Goal: Task Accomplishment & Management: Complete application form

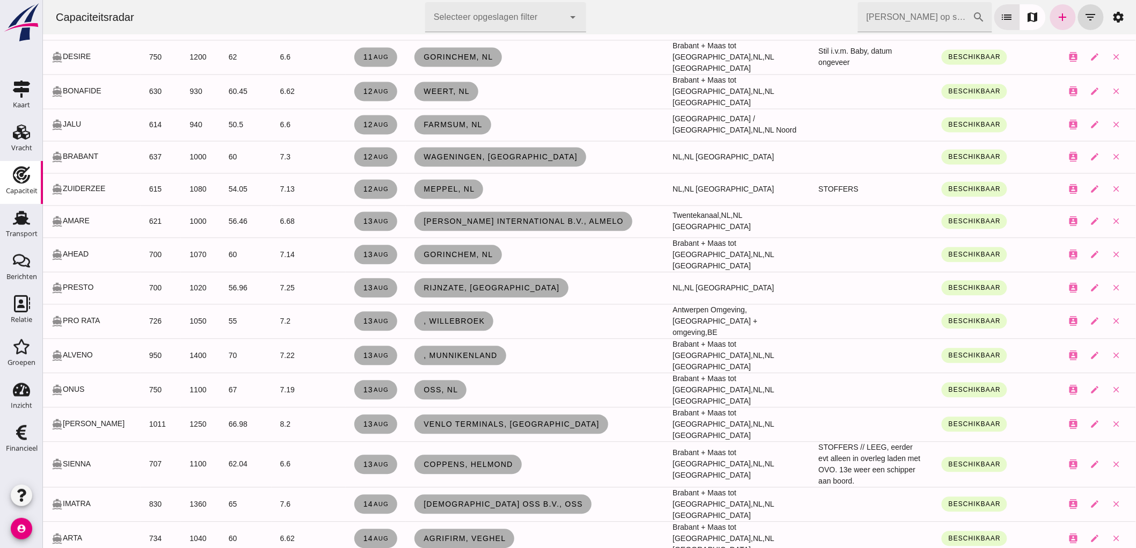
scroll to position [775, 0]
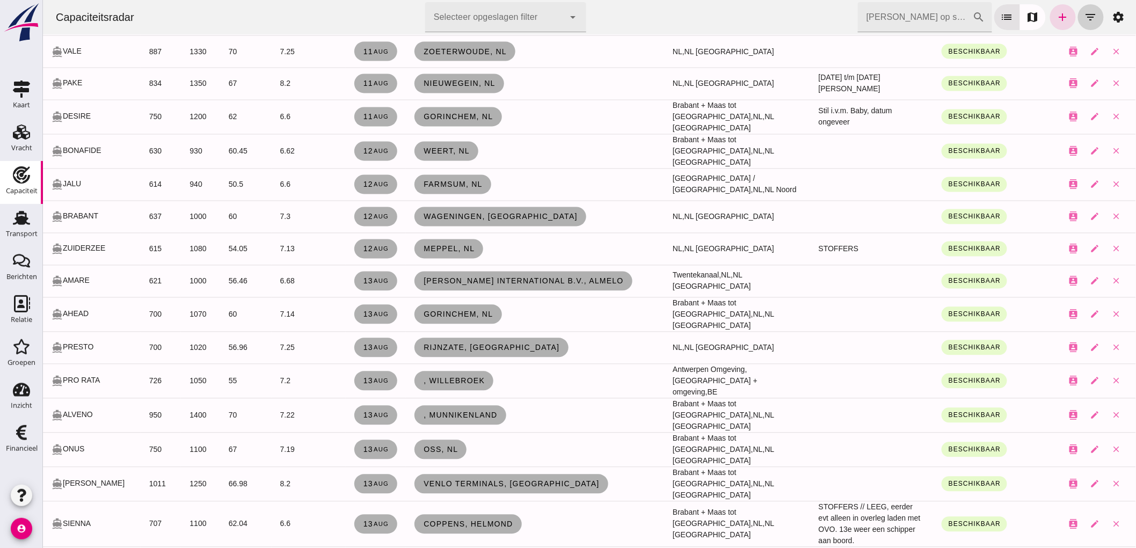
drag, startPoint x: 1079, startPoint y: 13, endPoint x: 1076, endPoint y: 8, distance: 6.0
click button "filter_list"
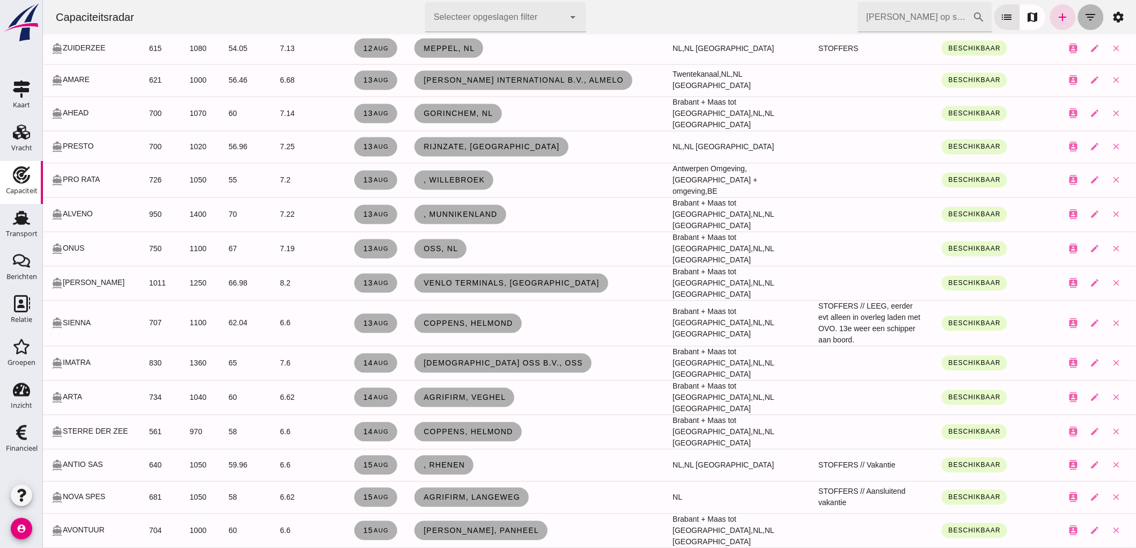
scroll to position [574, 0]
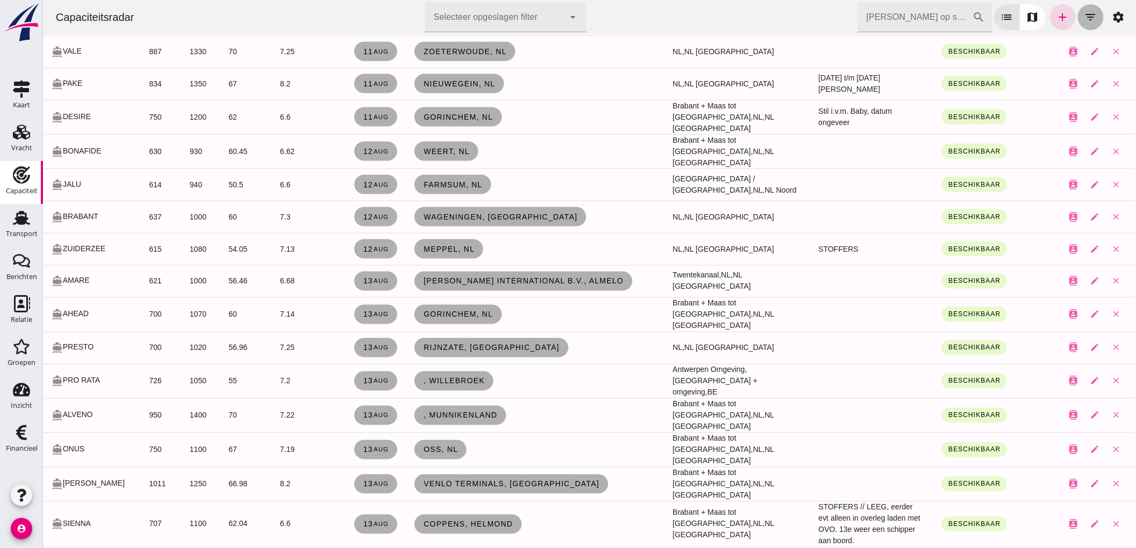
click button "filter_list"
click at [1084, 23] on icon "filter_list" at bounding box center [1090, 17] width 13 height 13
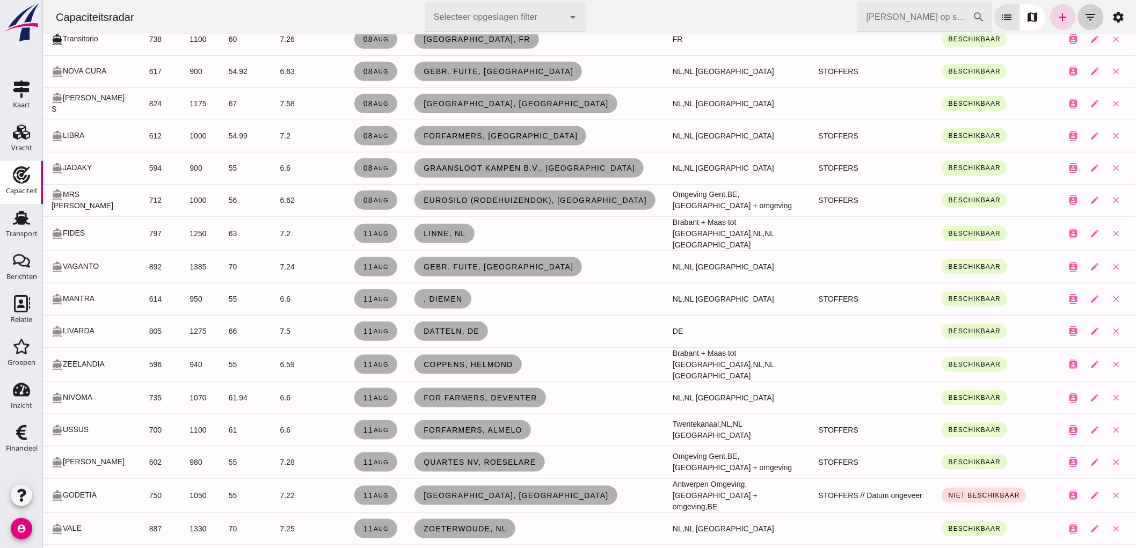
scroll to position [0, 0]
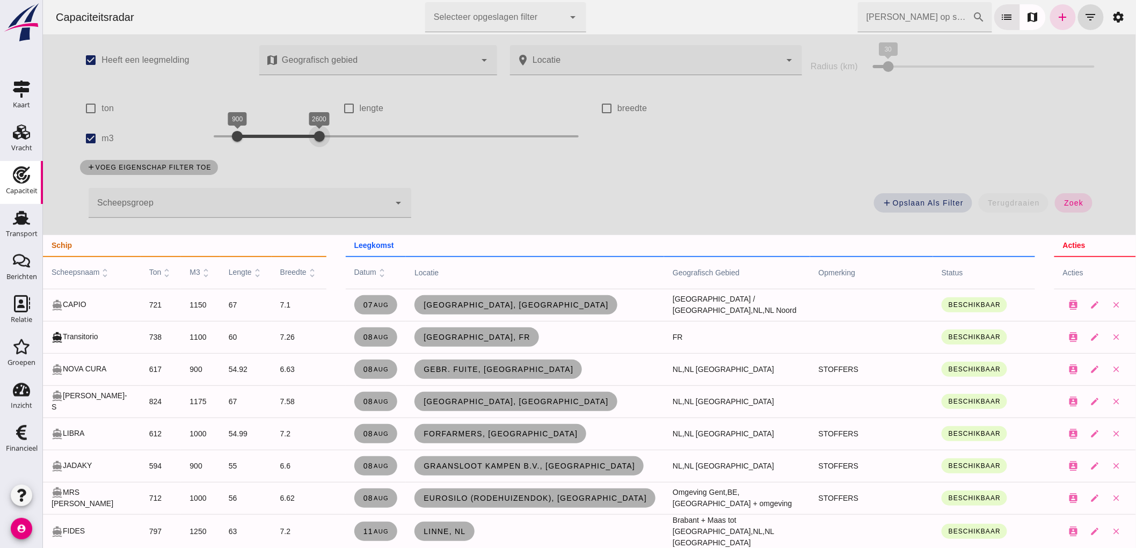
drag, startPoint x: 252, startPoint y: 123, endPoint x: 245, endPoint y: 141, distance: 19.2
click at [314, 133] on div "2600" at bounding box center [319, 136] width 11 height 11
click at [226, 143] on div at bounding box center [236, 136] width 21 height 21
drag, startPoint x: 224, startPoint y: 141, endPoint x: 239, endPoint y: 137, distance: 15.4
click at [241, 137] on div at bounding box center [251, 136] width 21 height 21
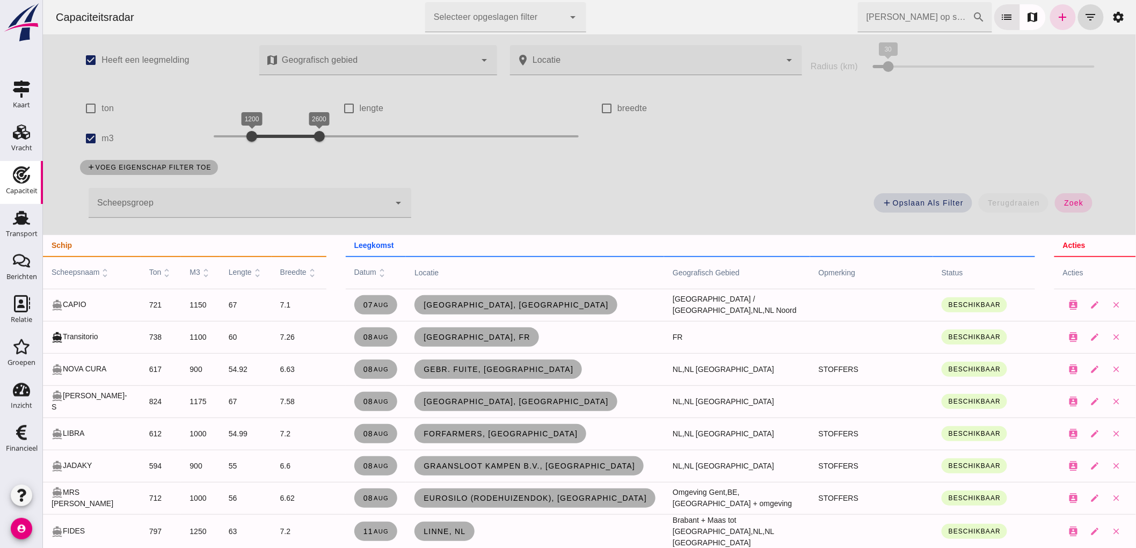
drag, startPoint x: 302, startPoint y: 125, endPoint x: 279, endPoint y: 143, distance: 28.7
click at [279, 143] on div "1200 2600 1200 2600" at bounding box center [395, 138] width 387 height 30
drag, startPoint x: 303, startPoint y: 130, endPoint x: 266, endPoint y: 145, distance: 40.0
click at [275, 142] on div "1800" at bounding box center [280, 136] width 11 height 11
click span "zoek"
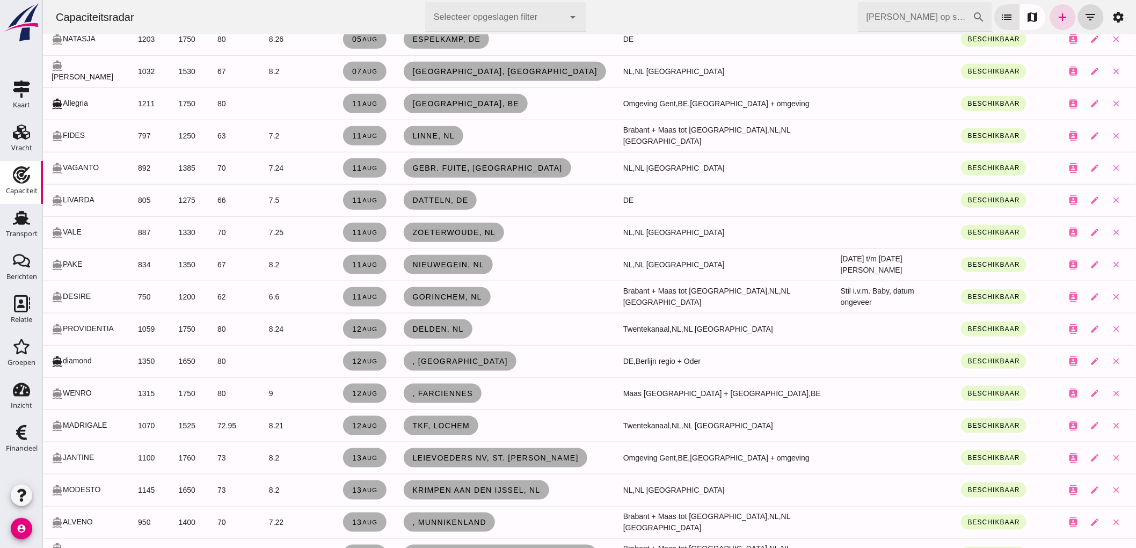
scroll to position [358, 0]
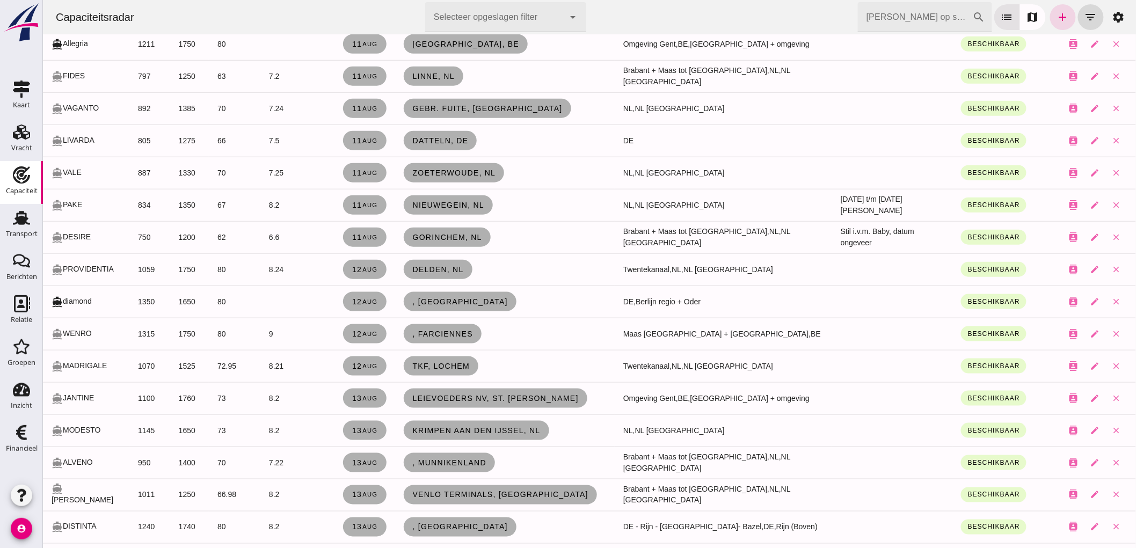
click div "Capaciteitsradar Selecteer opgeslagen filter Selecteer opgeslagen filter cancel…"
click span "Gebr. Fuite, [GEOGRAPHIC_DATA]"
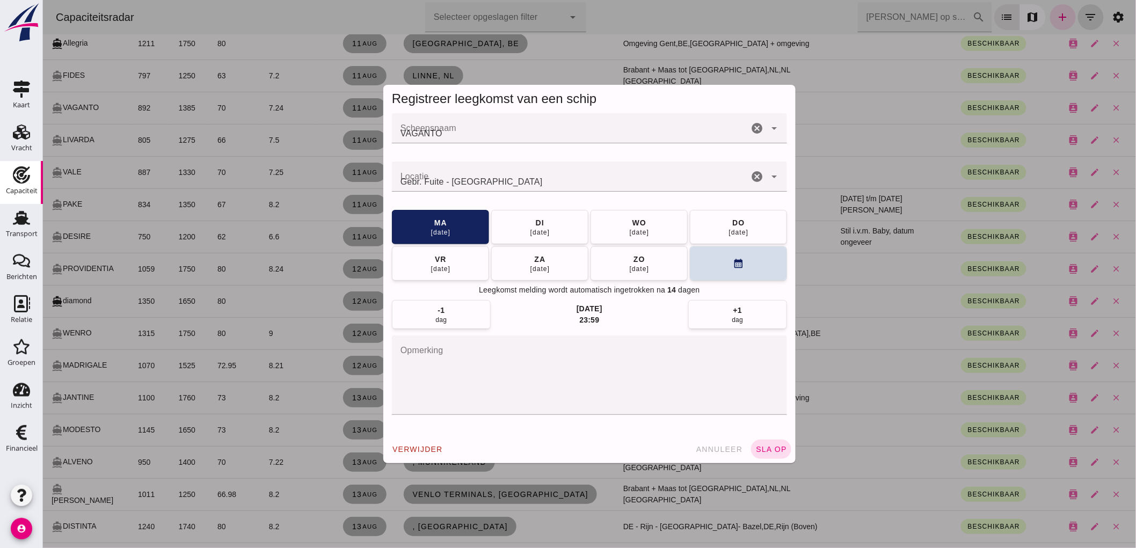
scroll to position [0, 0]
click div "[DATE]"
click button "calendar_month"
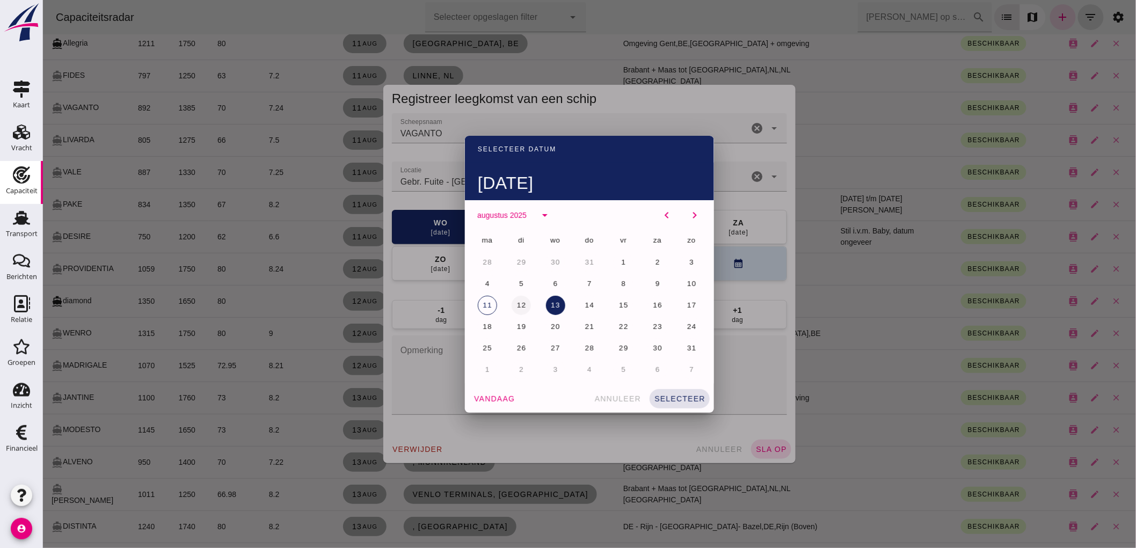
click button "12"
click span "selecteer"
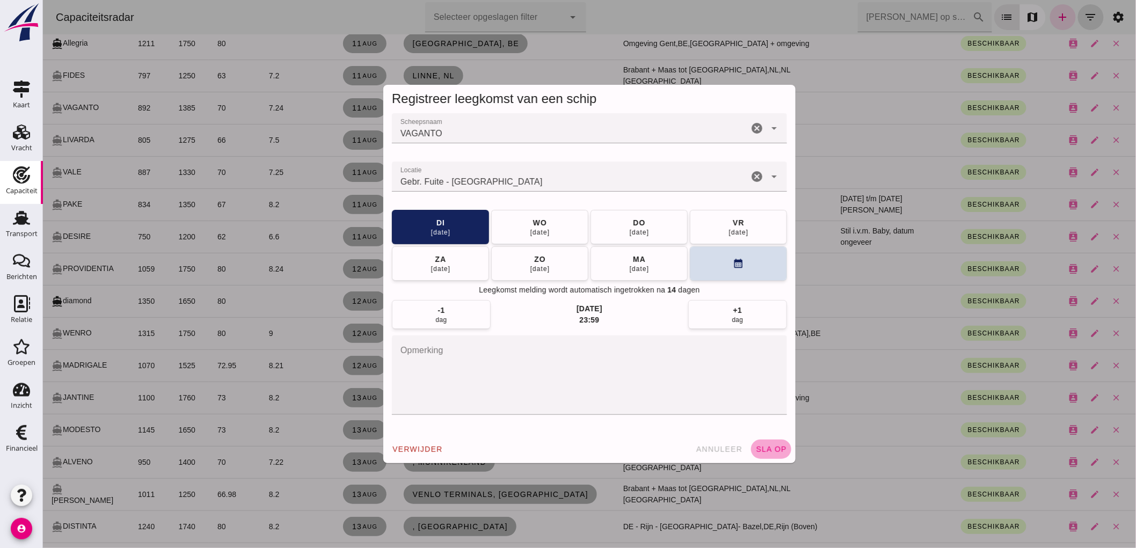
drag, startPoint x: 768, startPoint y: 442, endPoint x: 1090, endPoint y: 405, distance: 324.3
click button "sla op"
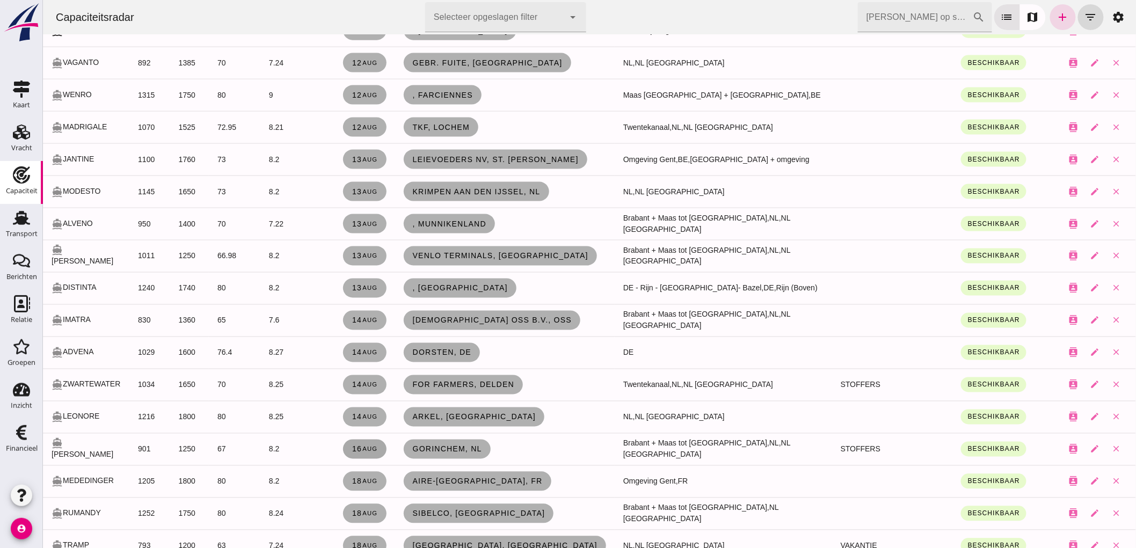
scroll to position [706, 0]
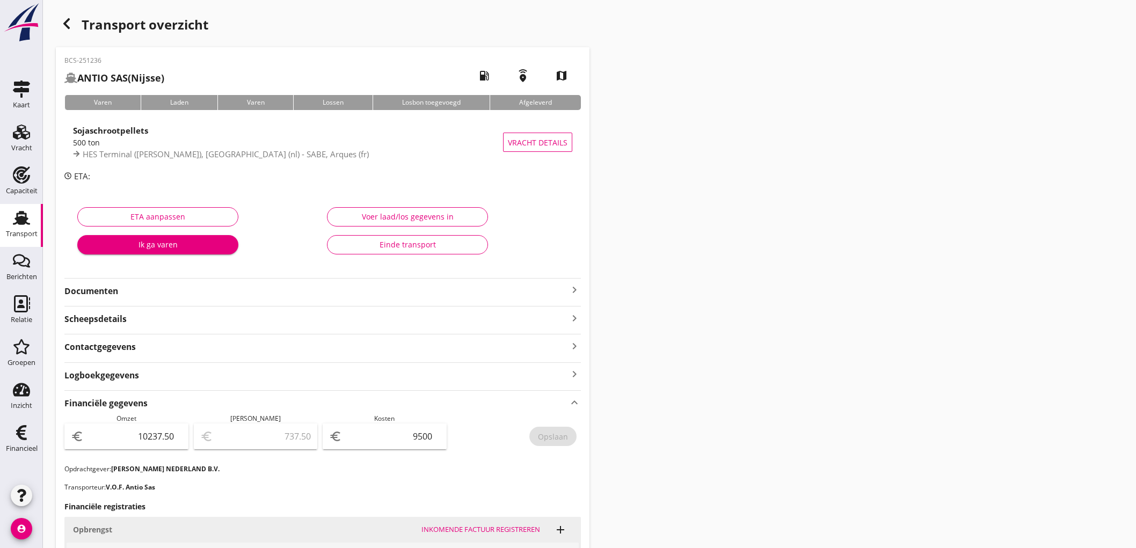
scroll to position [253, 0]
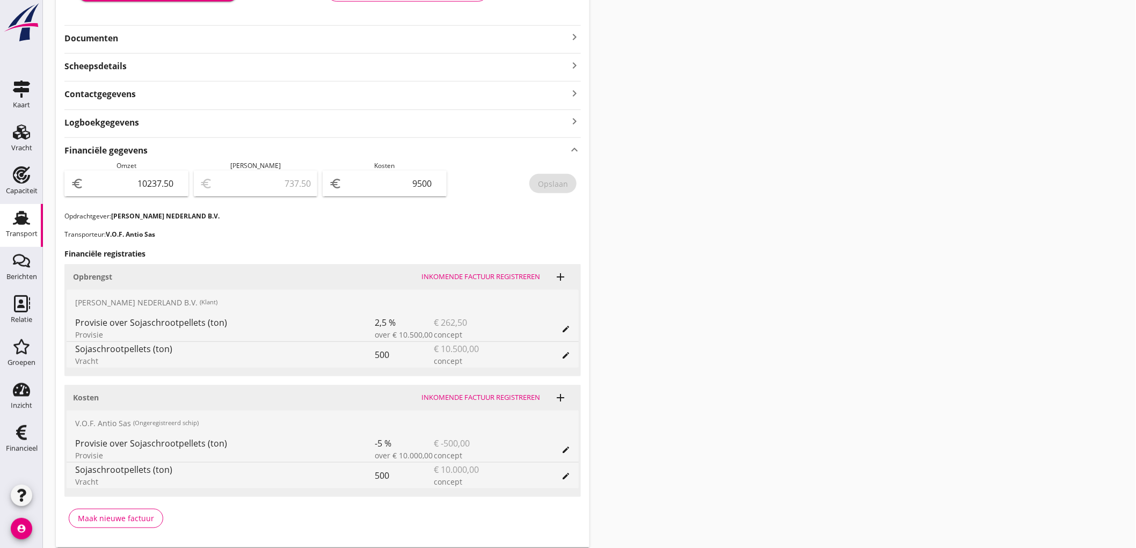
click at [6, 227] on div "Transport" at bounding box center [22, 234] width 32 height 15
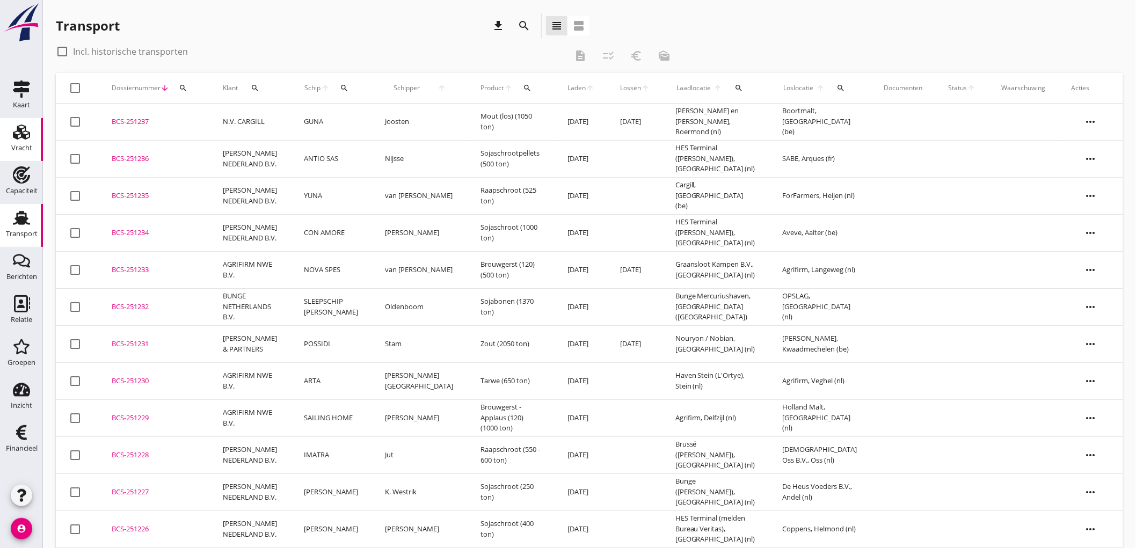
click at [13, 141] on div "Vracht" at bounding box center [21, 148] width 21 height 15
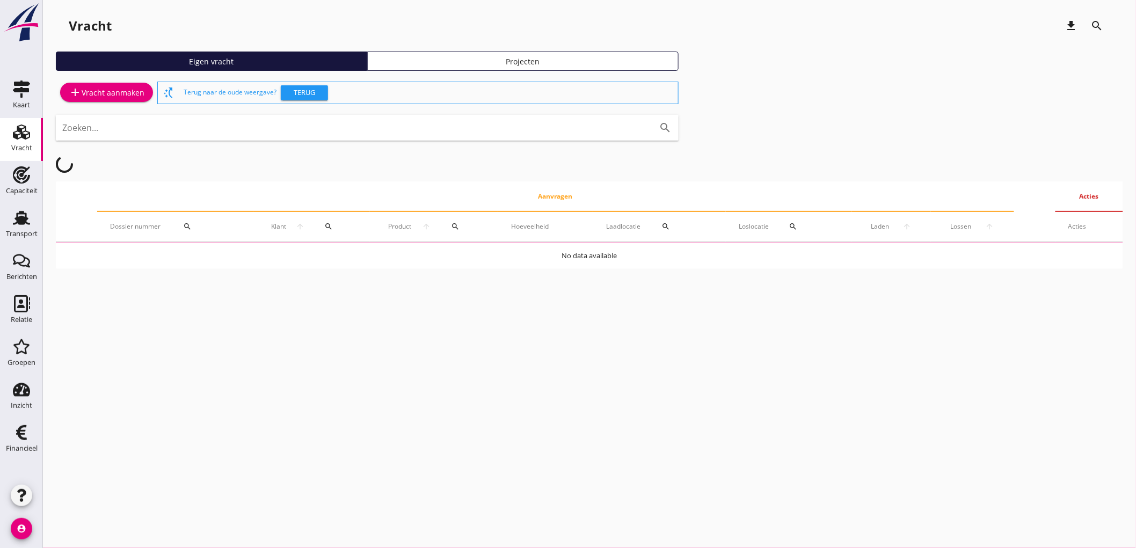
click at [109, 94] on div "add Vracht aanmaken" at bounding box center [107, 92] width 76 height 13
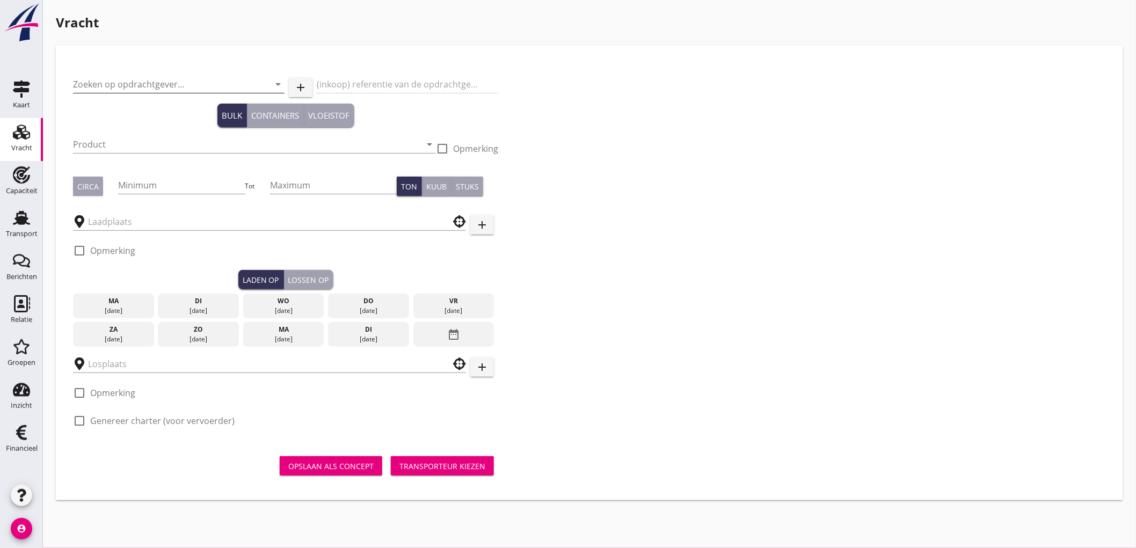
drag, startPoint x: 115, startPoint y: 83, endPoint x: 188, endPoint y: 84, distance: 73.6
click at [114, 83] on input "Zoeken op opdrachtgever..." at bounding box center [163, 84] width 181 height 17
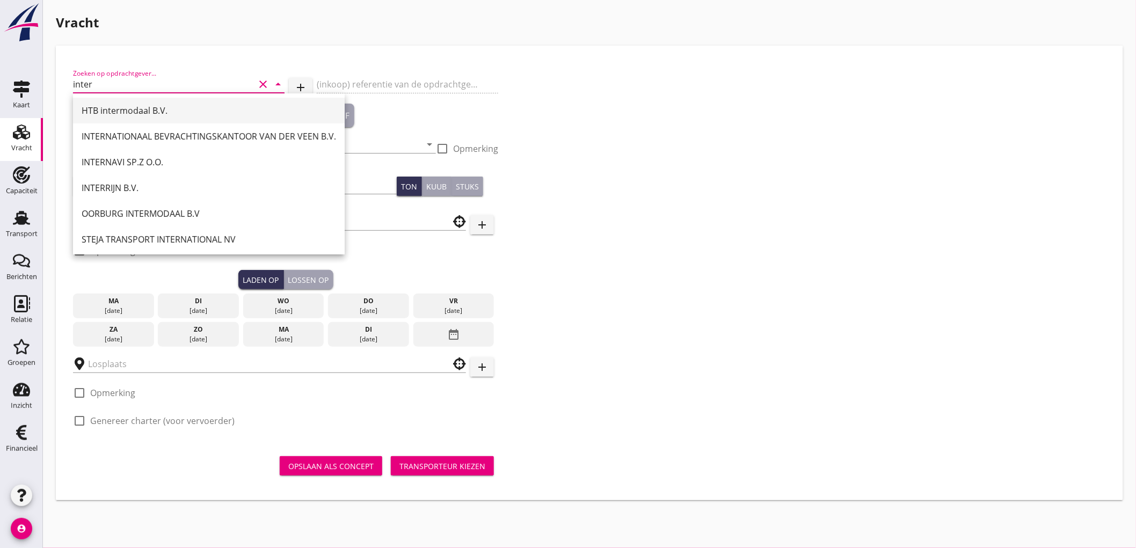
scroll to position [2, 0]
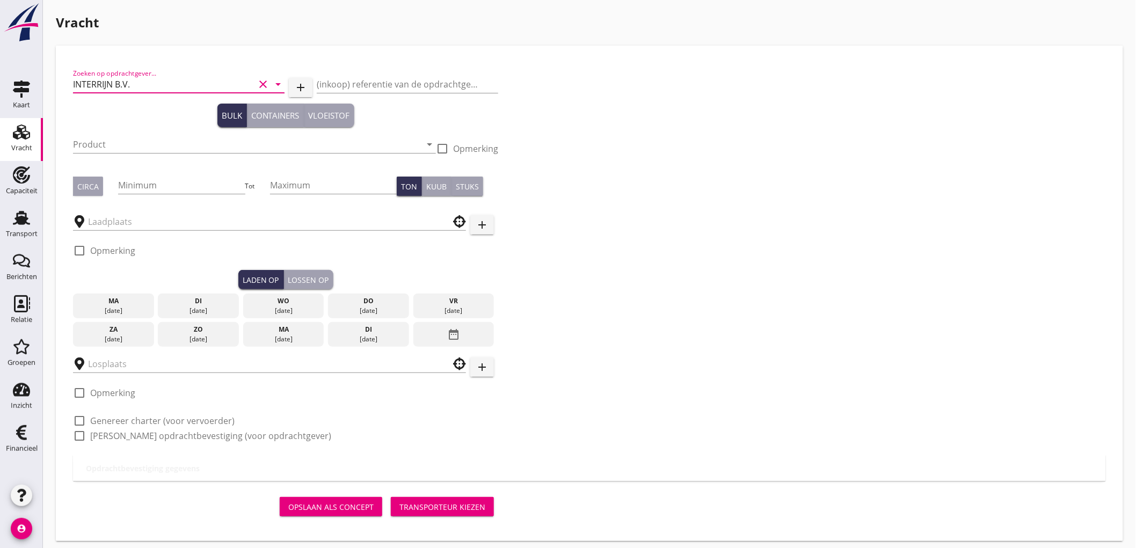
type input "INTERRIJN B.V."
click at [153, 136] on input "Product" at bounding box center [247, 144] width 348 height 17
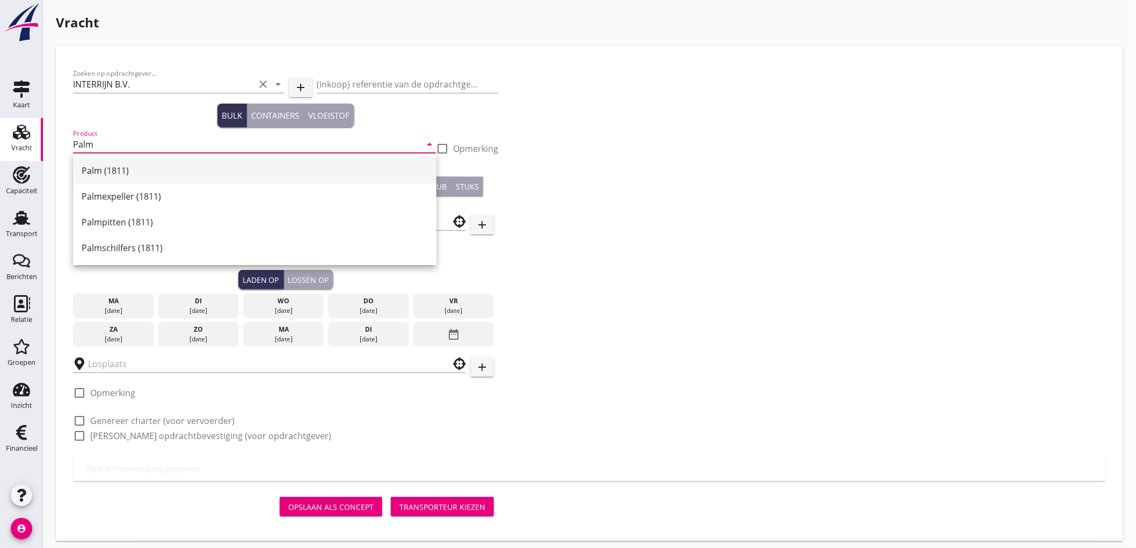
click at [143, 163] on div "Palm (1811)" at bounding box center [255, 171] width 346 height 26
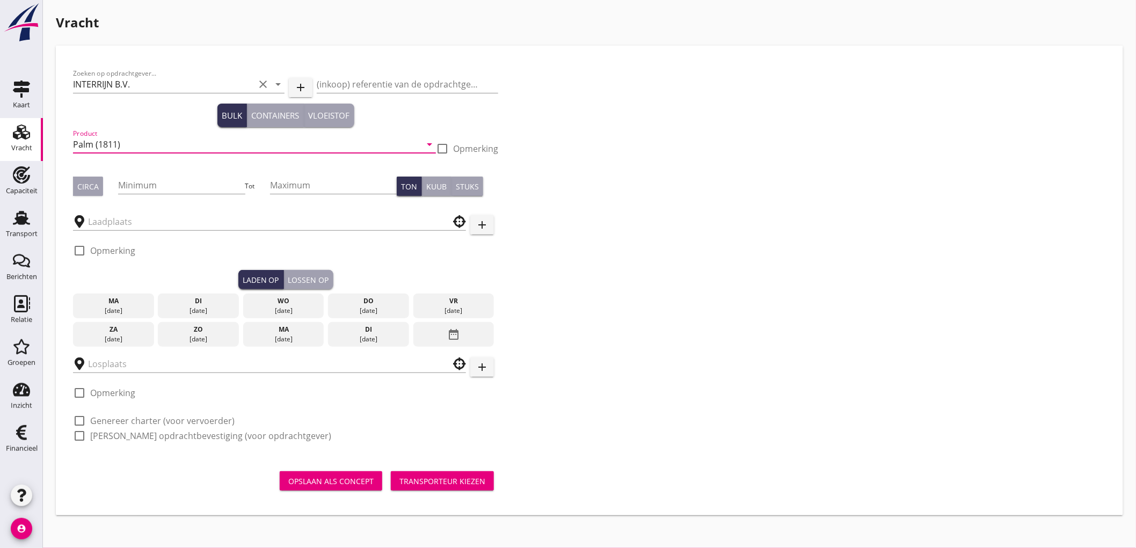
type input "Palm (1811)"
drag, startPoint x: 97, startPoint y: 187, endPoint x: 137, endPoint y: 186, distance: 40.3
click at [103, 183] on div "Circa" at bounding box center [95, 186] width 45 height 19
click at [149, 187] on input "Minimum" at bounding box center [181, 185] width 127 height 17
type input "500"
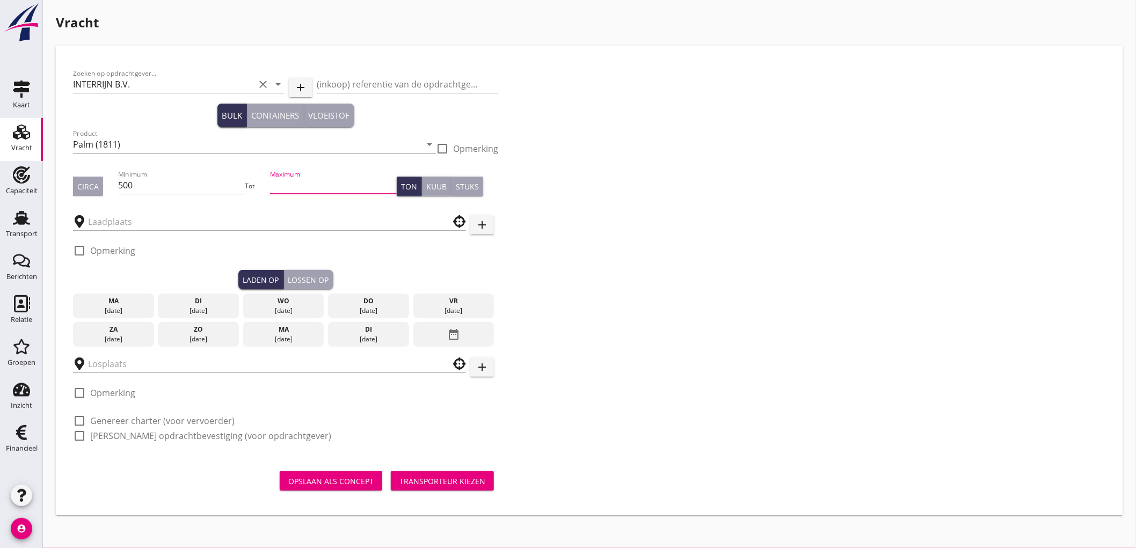
click at [86, 190] on div "Circa" at bounding box center [87, 186] width 21 height 11
click at [115, 217] on input "text" at bounding box center [262, 221] width 348 height 17
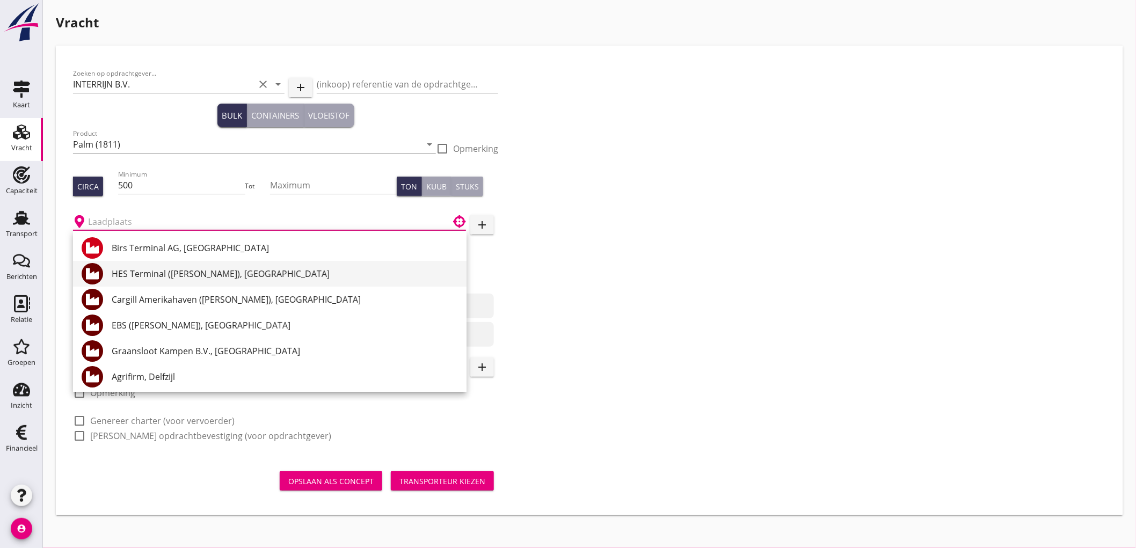
click at [188, 280] on div "HES Terminal (melden Peterson), Amsterdam" at bounding box center [285, 273] width 346 height 13
type input "HES Terminal (melden Peterson), Amsterdam"
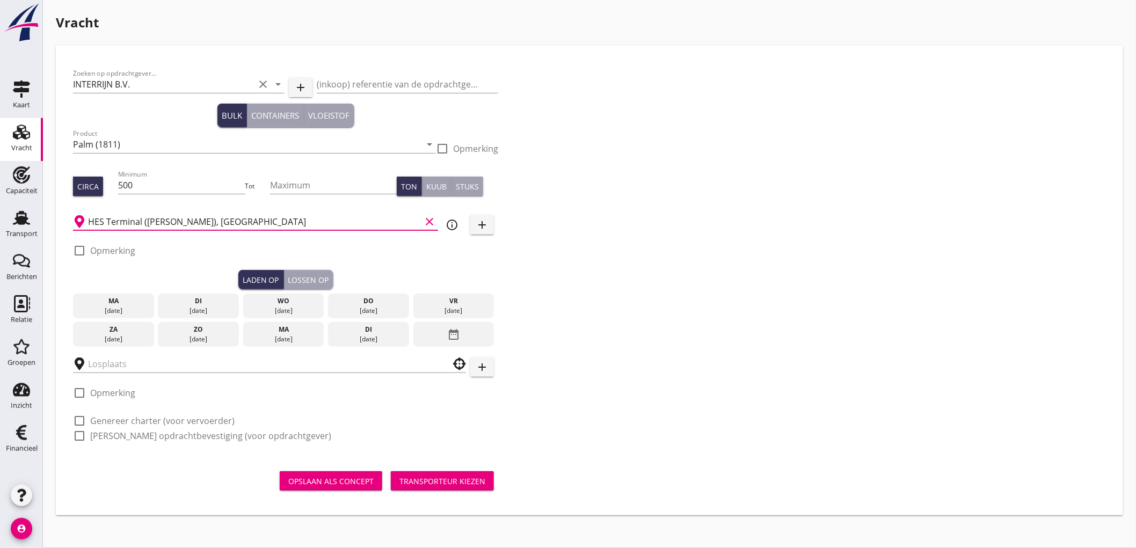
click at [106, 249] on label "Opmerking" at bounding box center [112, 250] width 45 height 11
checkbox input "true"
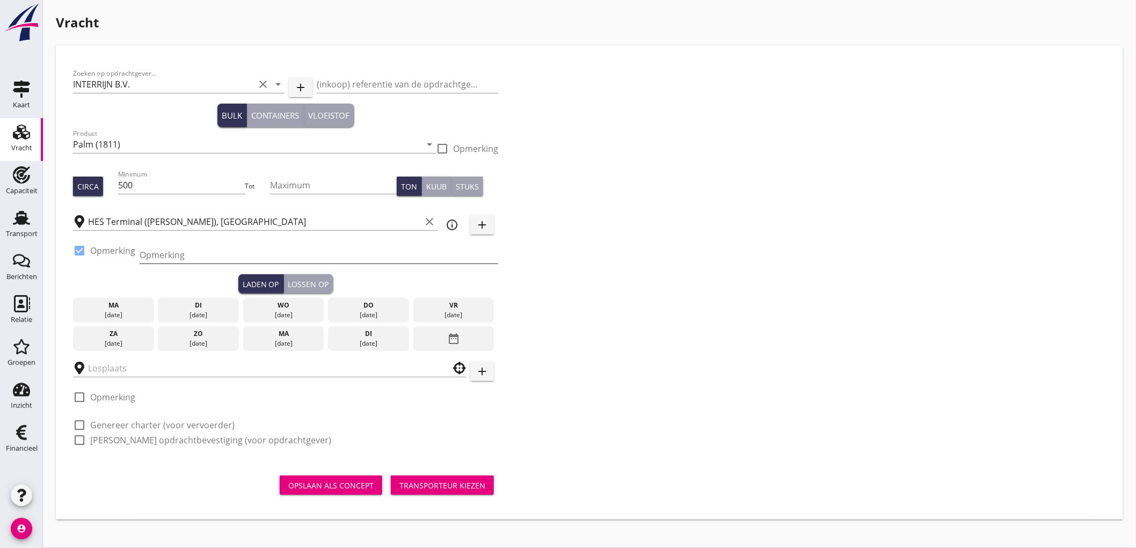
click at [146, 255] on input "Opmerking" at bounding box center [319, 254] width 359 height 17
type input "Ex. Opslag - Westhaven / Coenhaven / Mercuriushaven"
click at [361, 309] on div "do" at bounding box center [369, 306] width 76 height 10
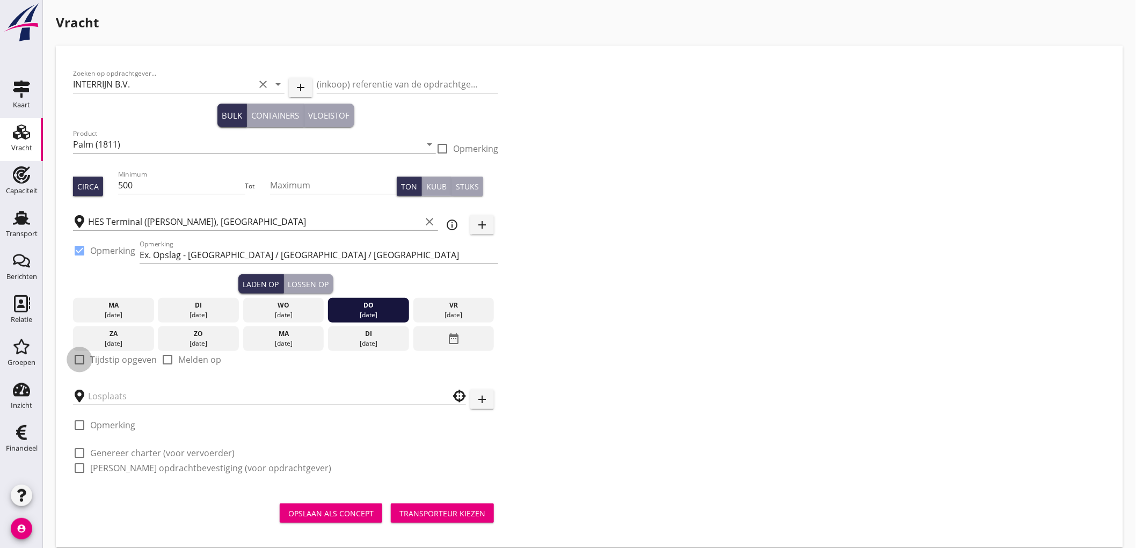
click at [79, 356] on div at bounding box center [79, 360] width 18 height 18
checkbox input "true"
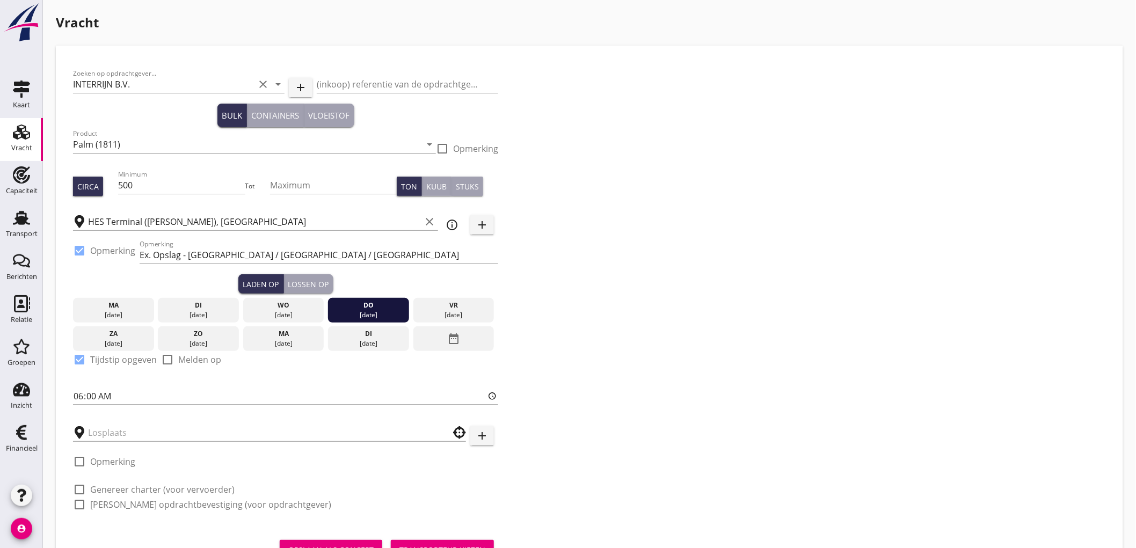
click at [76, 398] on input "06:00" at bounding box center [285, 396] width 425 height 17
type input "12:00"
click at [116, 433] on input "text" at bounding box center [262, 432] width 348 height 17
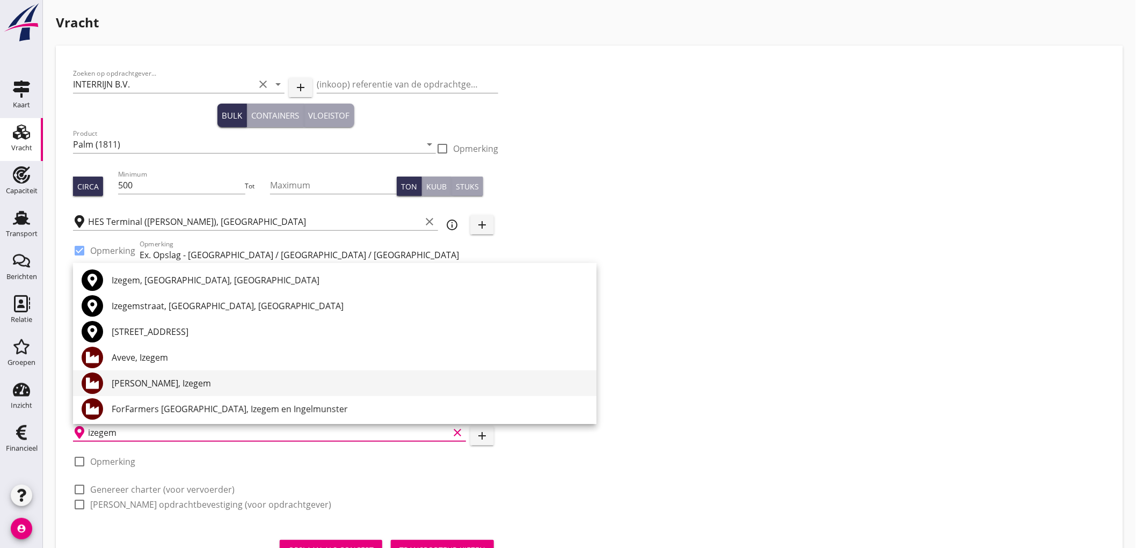
click at [156, 384] on div "Vanden Avenne, Izegem" at bounding box center [350, 383] width 476 height 13
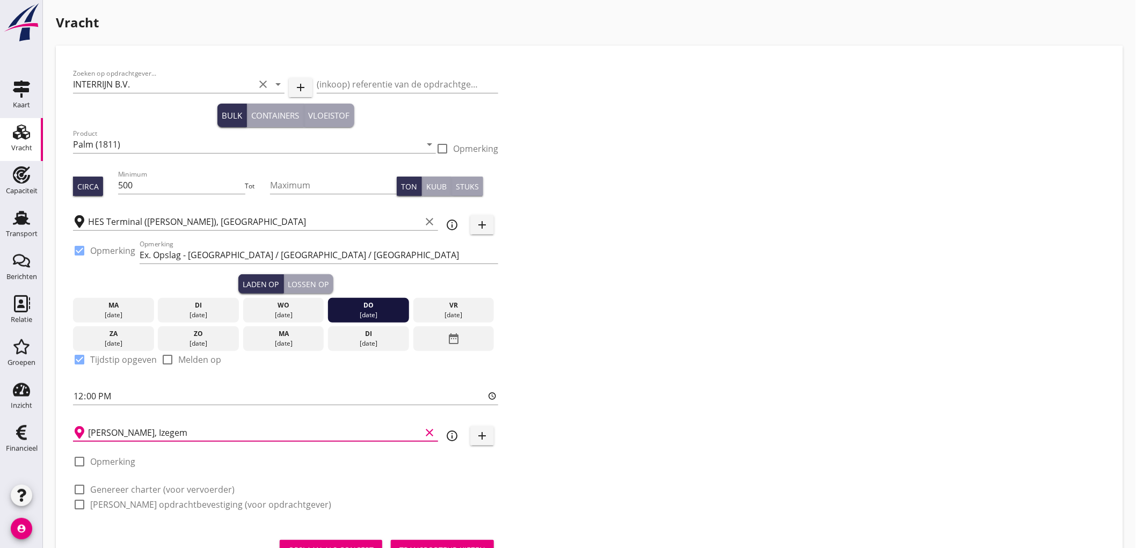
scroll to position [48, 0]
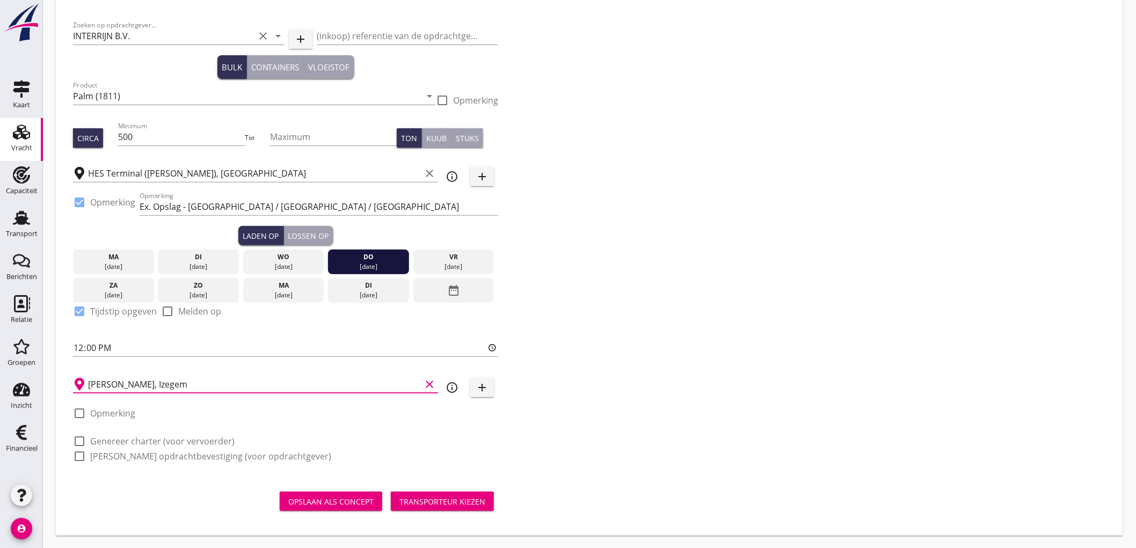
type input "Vanden Avenne, Izegem"
click at [308, 228] on button "Lossen op" at bounding box center [308, 235] width 49 height 19
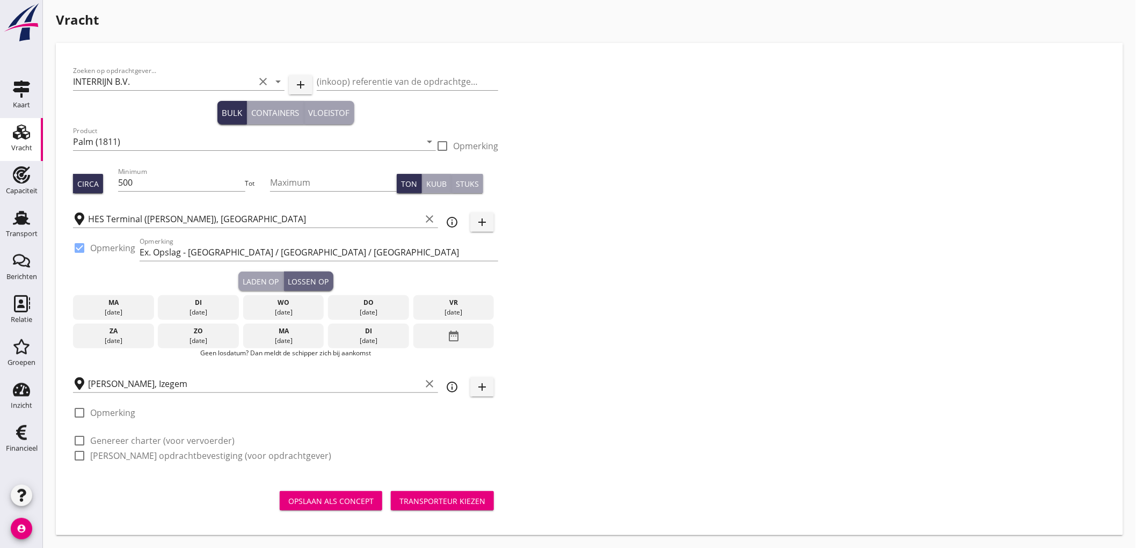
scroll to position [2, 0]
click at [276, 342] on div "18 aug." at bounding box center [284, 342] width 76 height 10
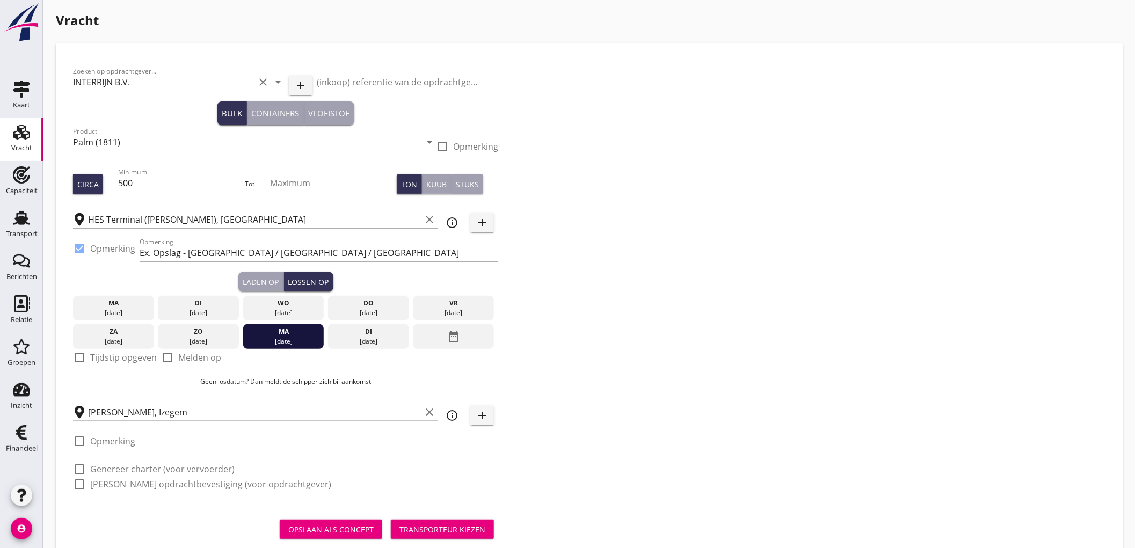
scroll to position [30, 0]
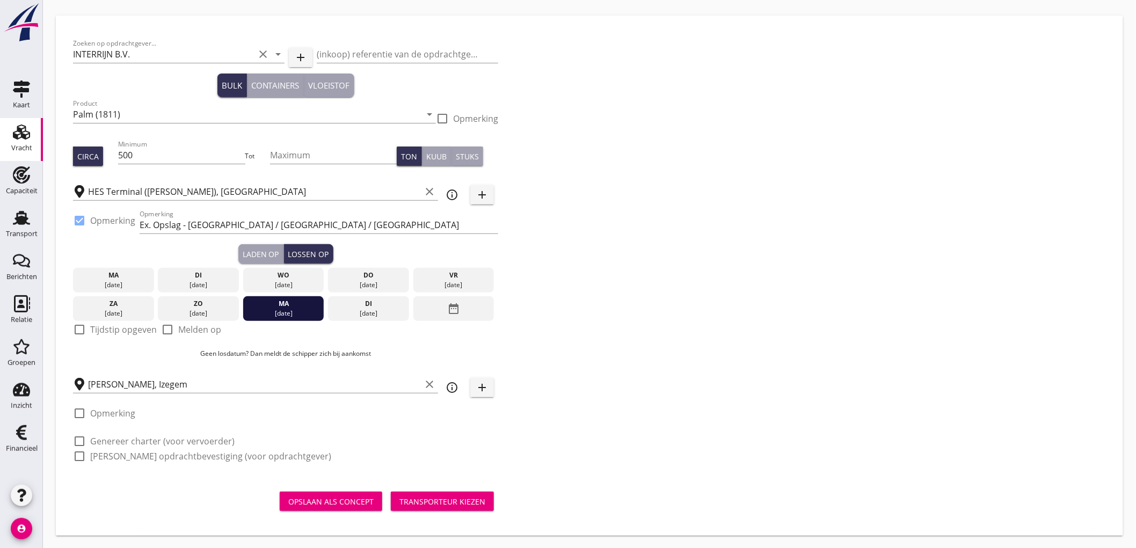
click at [111, 327] on label "Tijdstip opgeven" at bounding box center [123, 329] width 67 height 11
checkbox input "true"
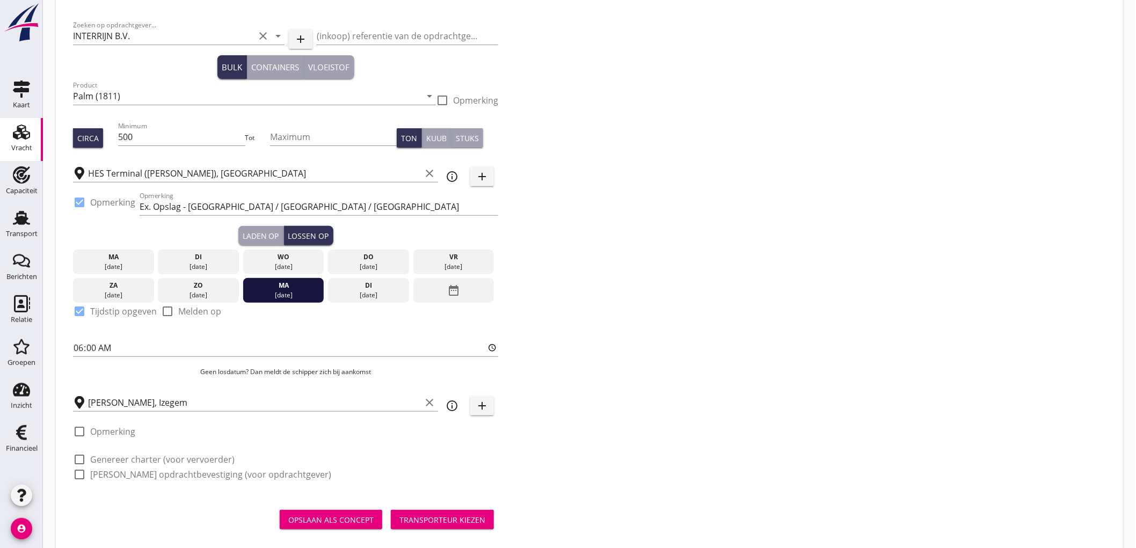
click at [122, 460] on label "Genereer charter (voor vervoerder)" at bounding box center [162, 459] width 144 height 11
checkbox input "true"
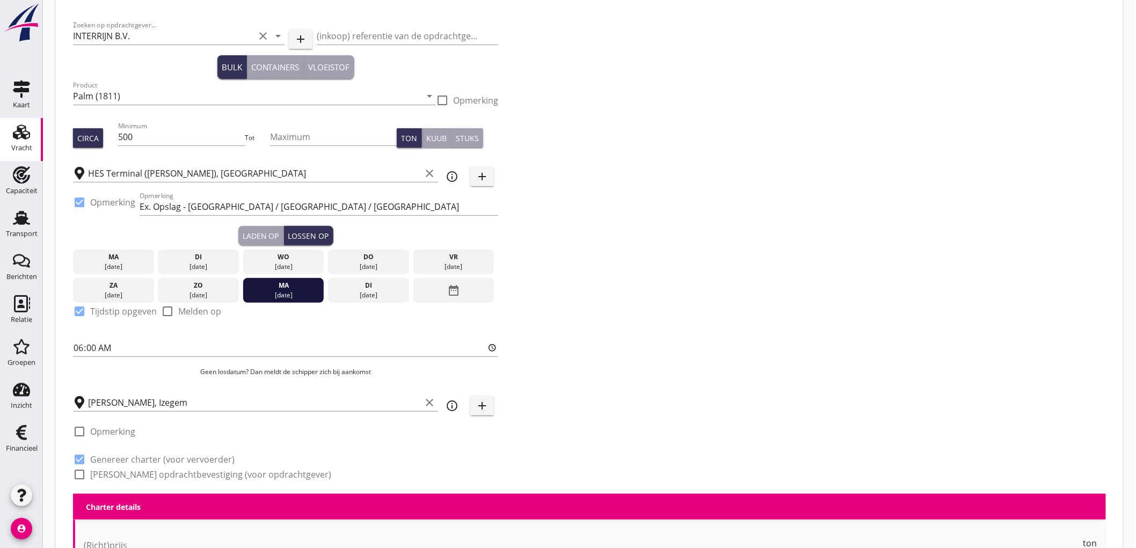
click at [115, 481] on div "Zoeken op opdrachtgever... INTERRIJN B.V. clear arrow_drop_down add (inkoop) re…" at bounding box center [286, 253] width 434 height 479
click at [115, 477] on label "Genereer opdrachtbevestiging (voor opdrachtgever)" at bounding box center [210, 474] width 241 height 11
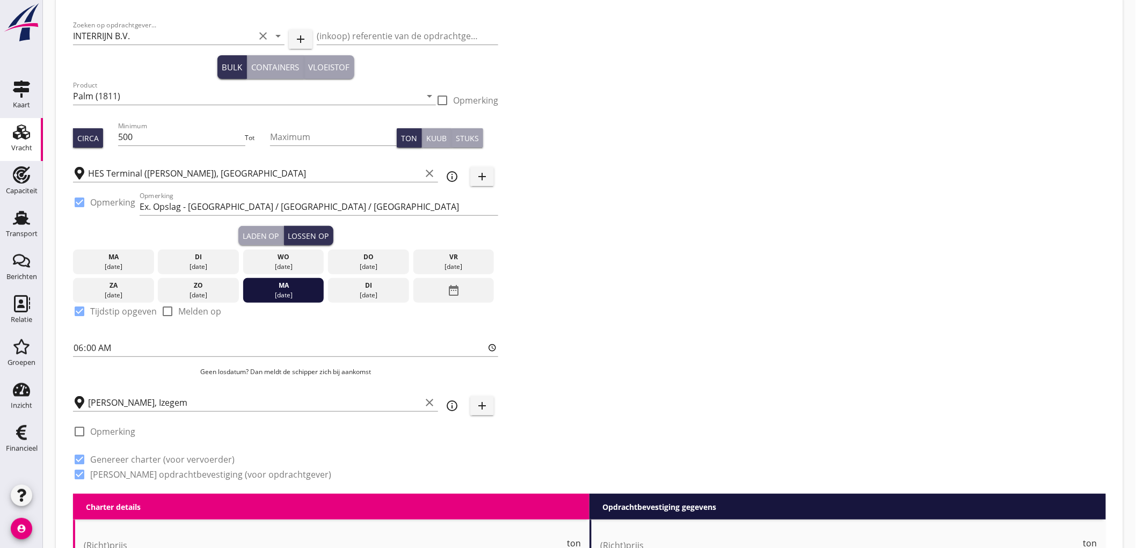
checkbox input "true"
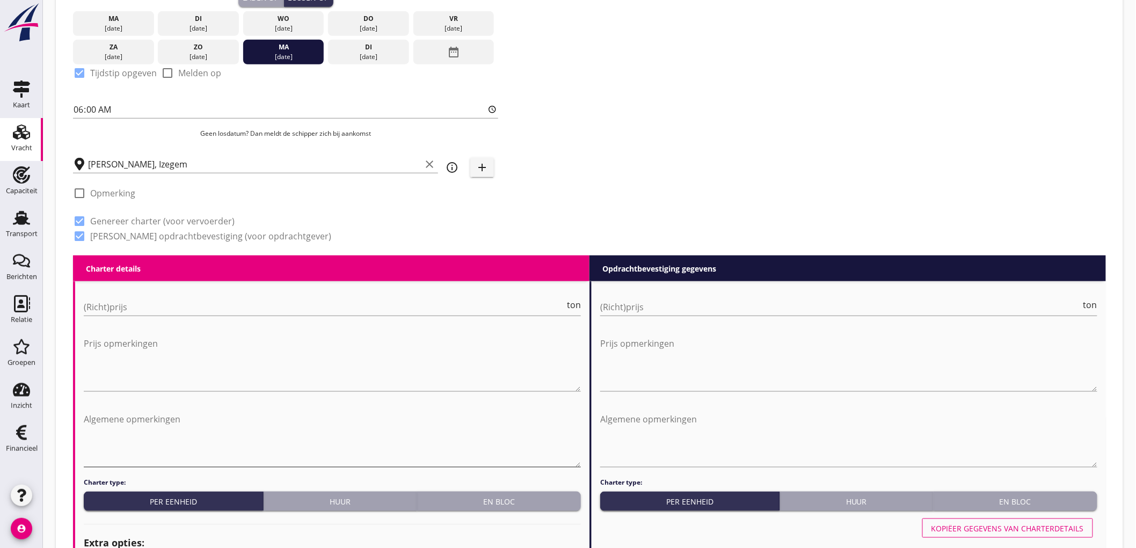
scroll to position [406, 0]
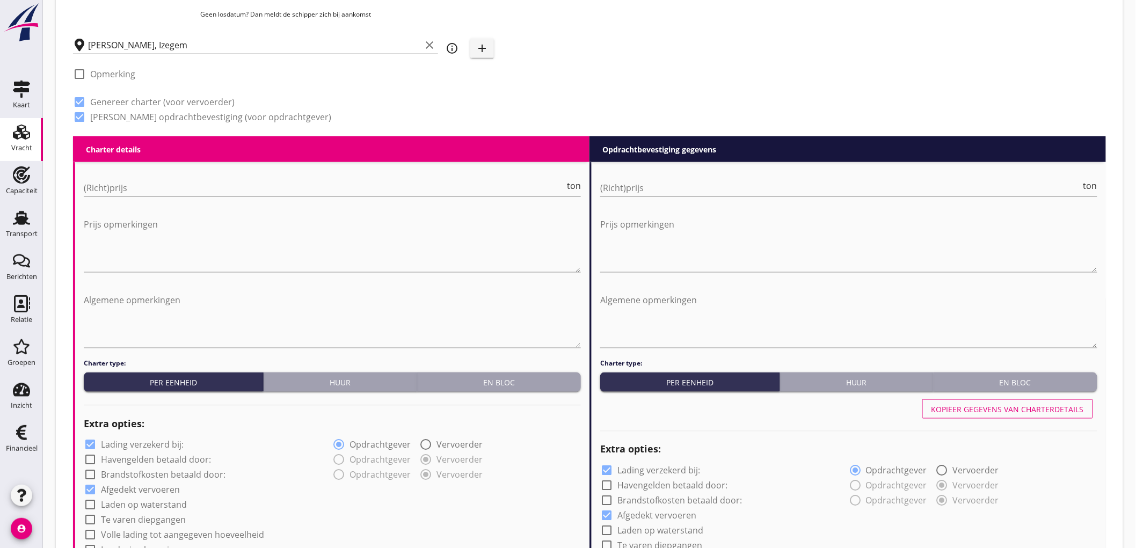
click at [147, 175] on div "(Richt)prijs ton" at bounding box center [332, 190] width 497 height 34
click at [138, 185] on input "(Richt)prijs" at bounding box center [324, 187] width 481 height 17
type input "6000"
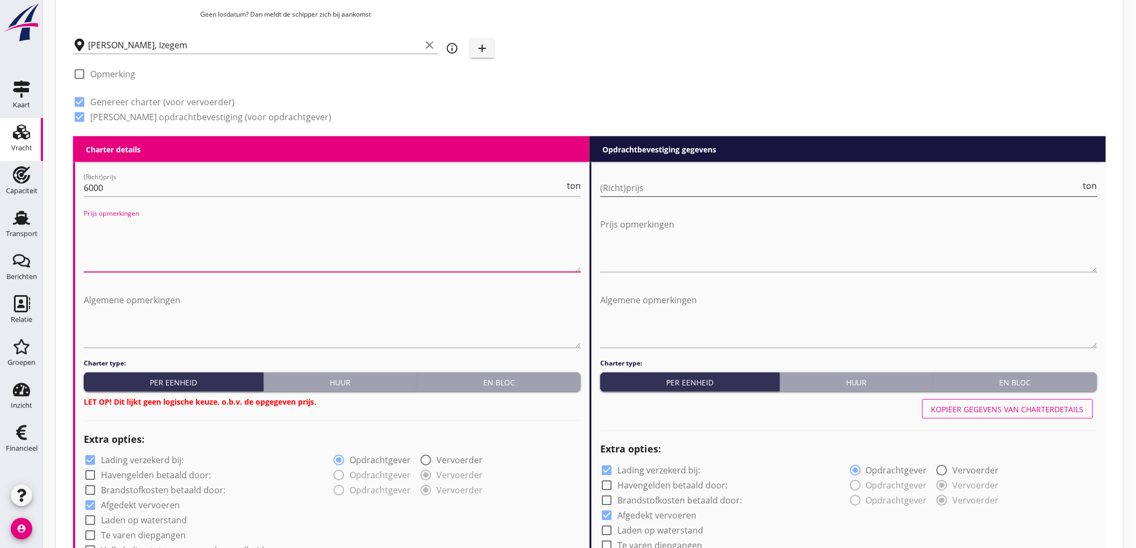
click at [632, 184] on input "(Richt)prijs" at bounding box center [840, 187] width 481 height 17
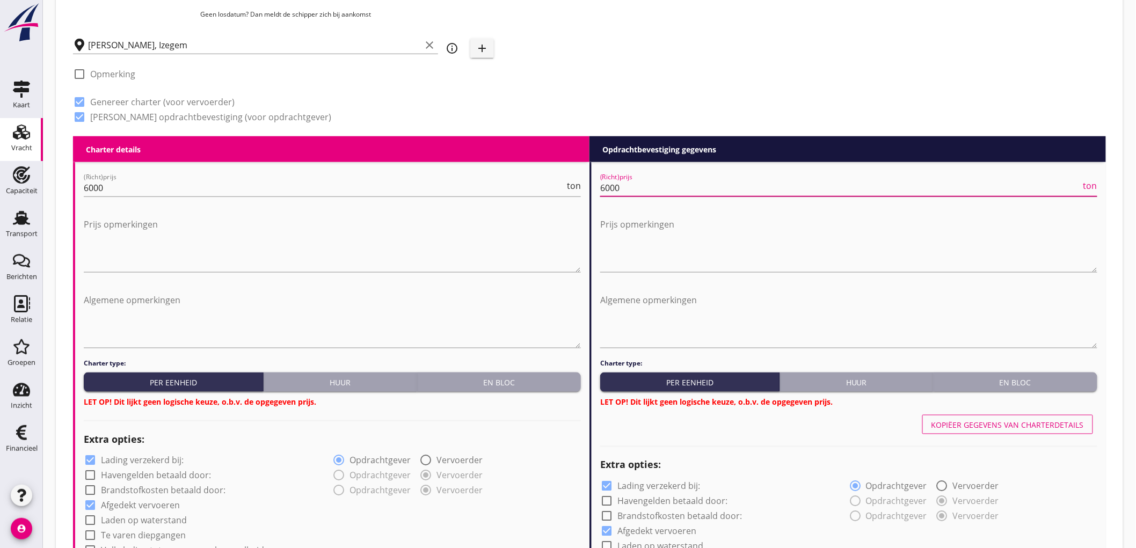
type input "6000"
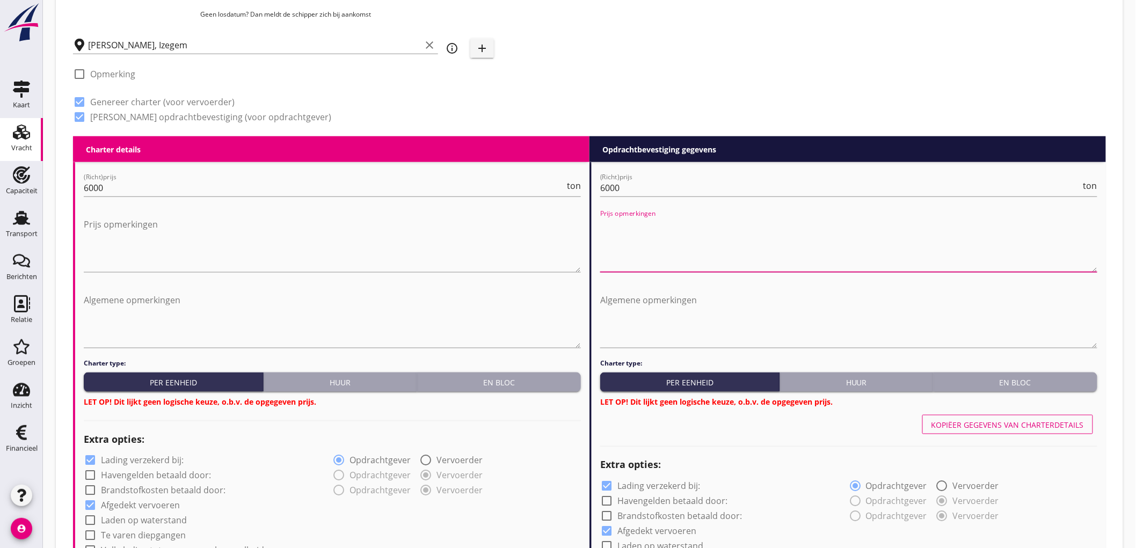
scroll to position [585, 0]
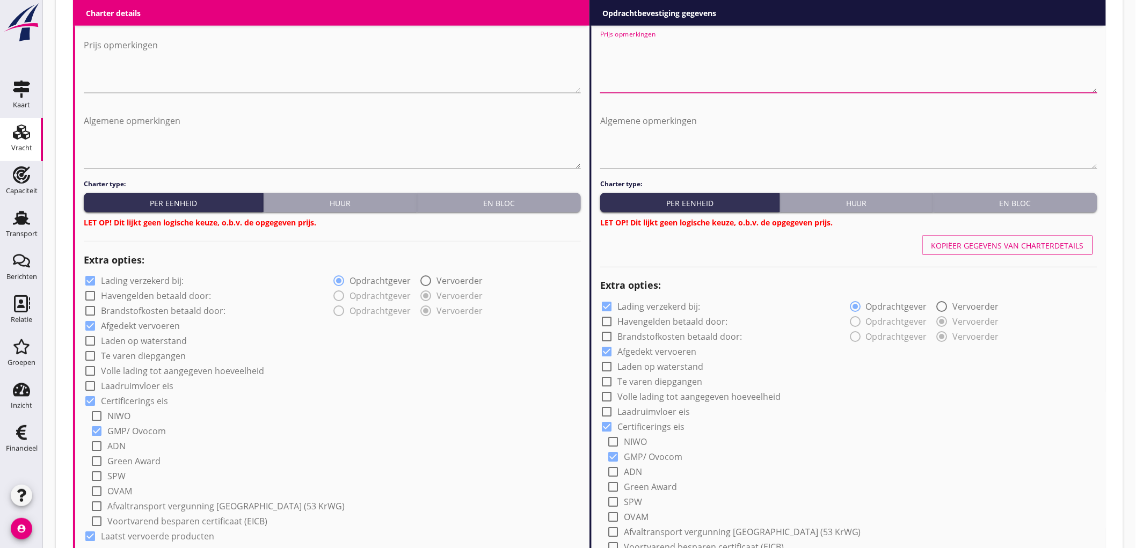
click at [522, 203] on div "En bloc" at bounding box center [498, 203] width 155 height 11
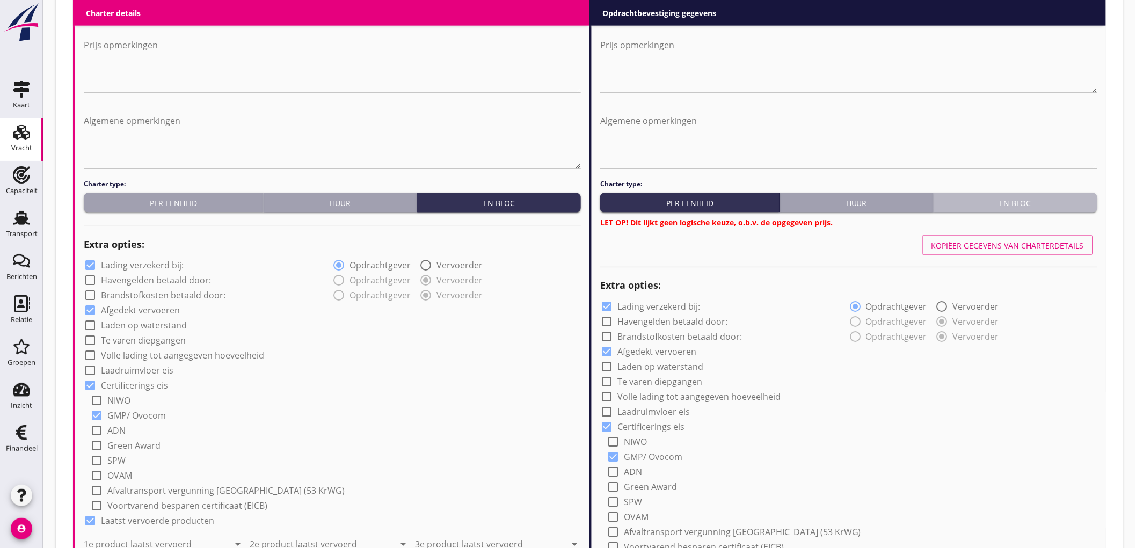
click at [1028, 208] on button "En bloc" at bounding box center [1016, 202] width 164 height 19
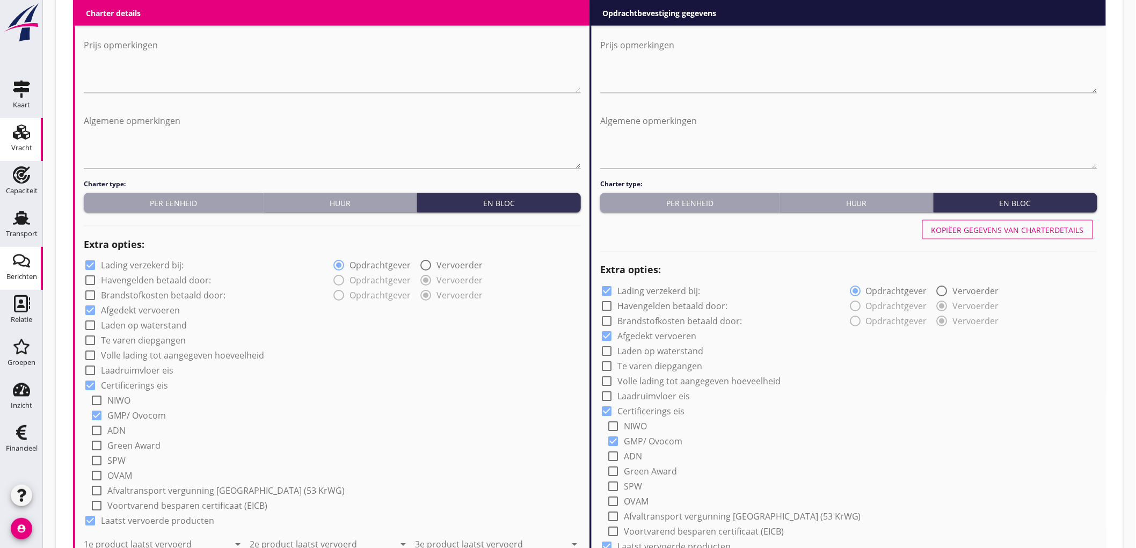
scroll to position [764, 0]
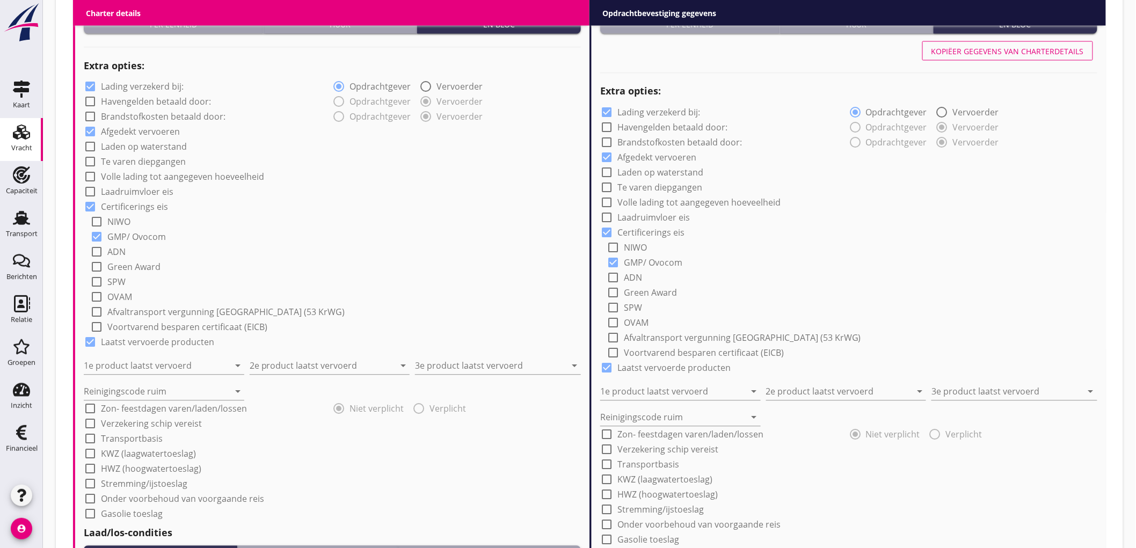
click at [118, 82] on label "Lading verzekerd bij:" at bounding box center [142, 87] width 83 height 11
checkbox input "false"
click at [105, 356] on div "1e product laatst vervoerd arrow_drop_down" at bounding box center [164, 363] width 161 height 24
click at [104, 360] on input "1e product laatst vervoerd" at bounding box center [156, 366] width 145 height 17
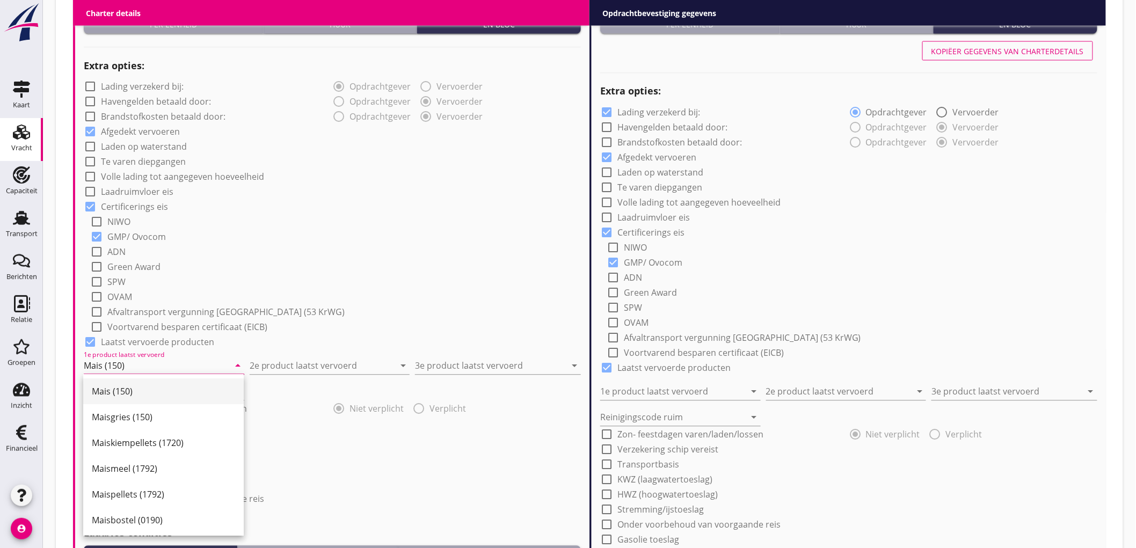
type input "Mais (150)"
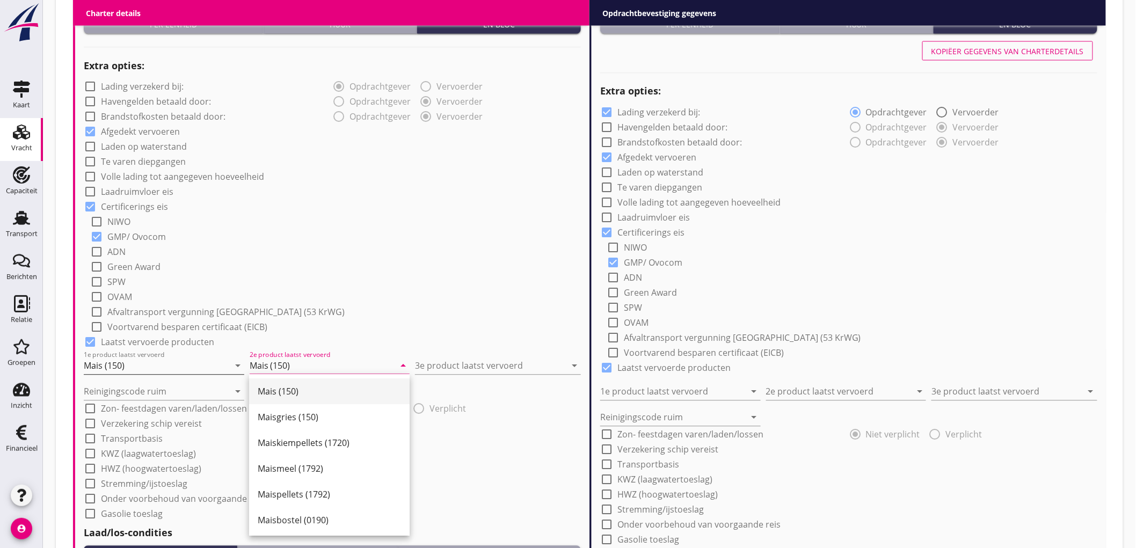
type input "Mais (150)"
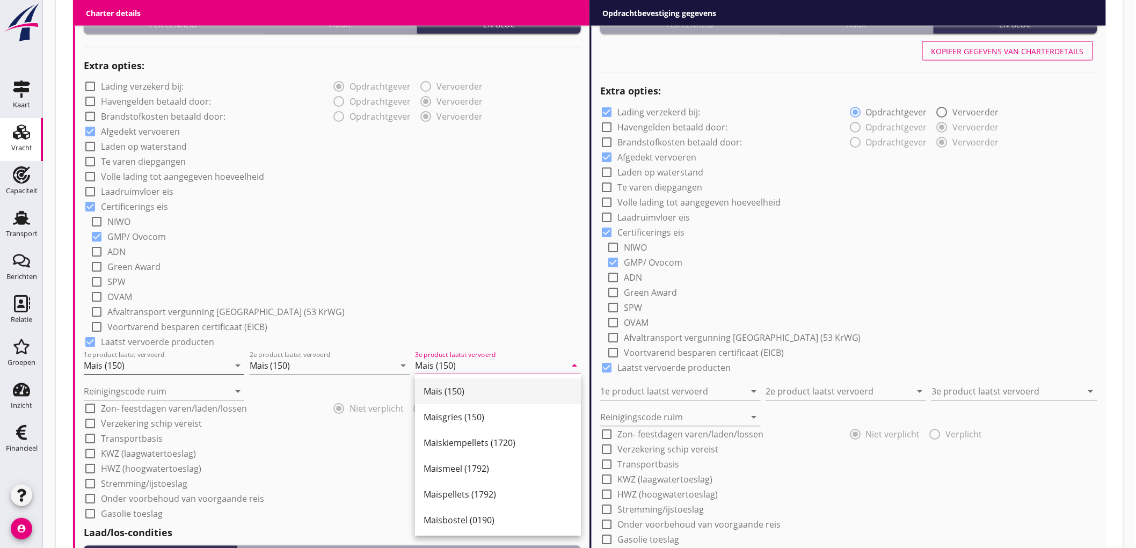
type input "Mais (150)"
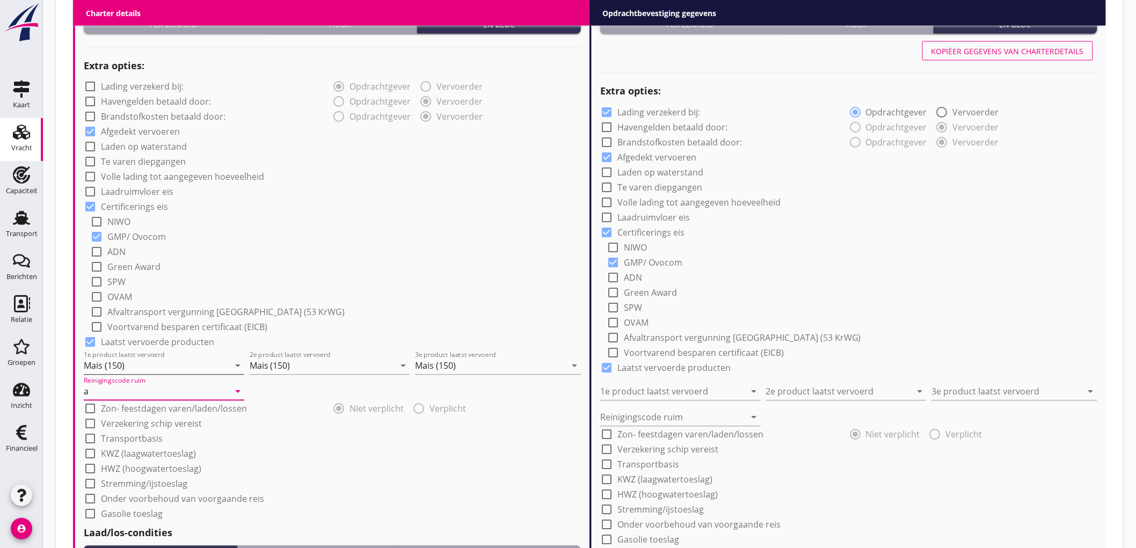
type input "a"
drag, startPoint x: 298, startPoint y: 216, endPoint x: 309, endPoint y: 229, distance: 16.8
click at [308, 215] on div "check_box_outline_blank NIWO" at bounding box center [335, 221] width 491 height 15
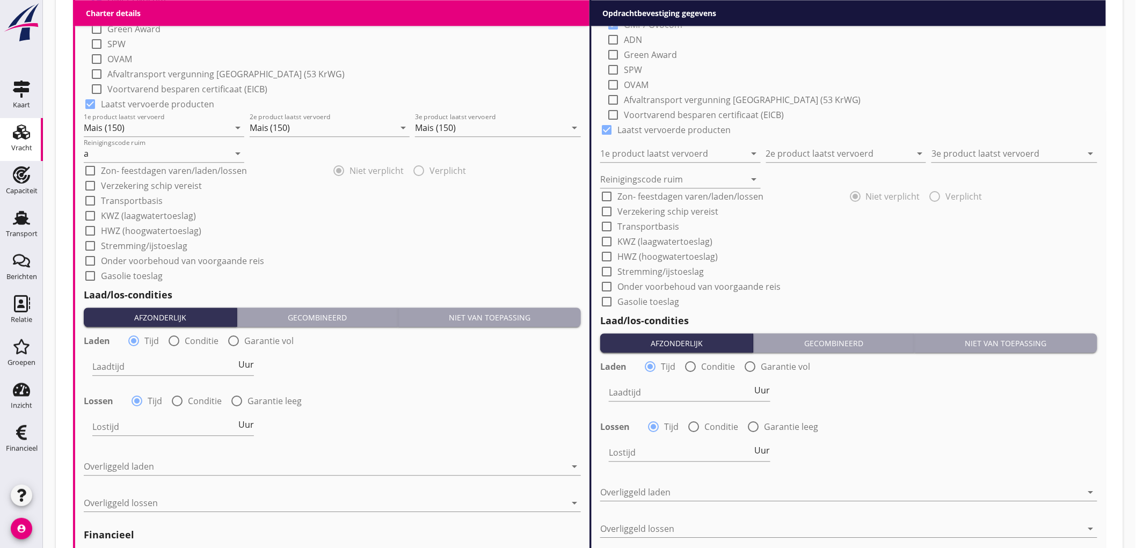
click at [173, 349] on div at bounding box center [174, 341] width 18 height 18
radio input "false"
radio input "true"
click at [145, 370] on div at bounding box center [206, 366] width 228 height 17
click at [145, 370] on div "Nederlands wettelijk 2011" at bounding box center [218, 374] width 236 height 13
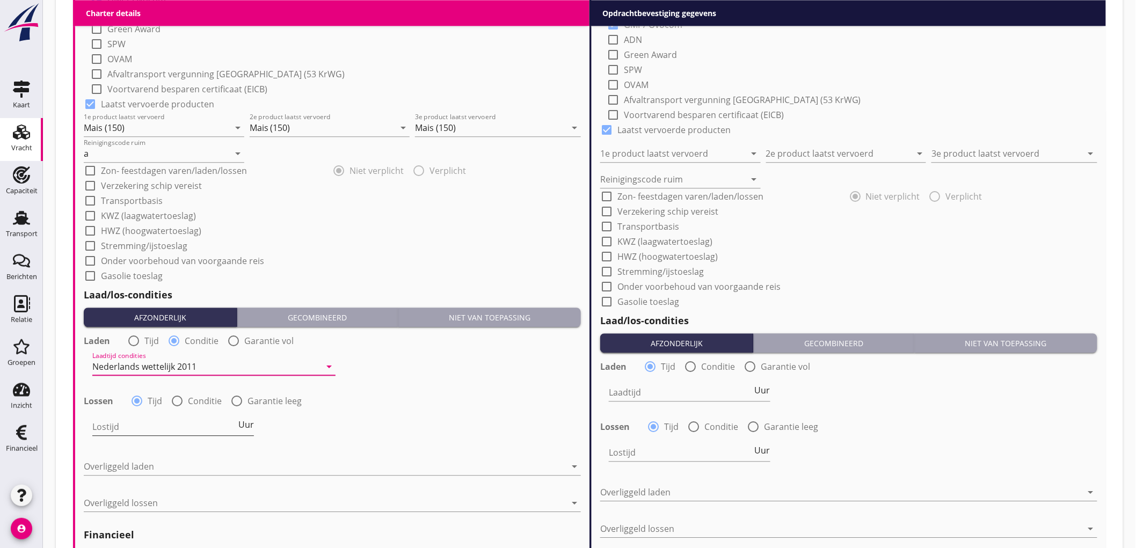
click at [128, 426] on input "Lostijd" at bounding box center [164, 426] width 144 height 17
drag, startPoint x: 241, startPoint y: 427, endPoint x: 205, endPoint y: 441, distance: 38.6
click at [241, 426] on span "Uur" at bounding box center [246, 424] width 16 height 9
type input "2"
click at [115, 470] on div at bounding box center [325, 466] width 482 height 17
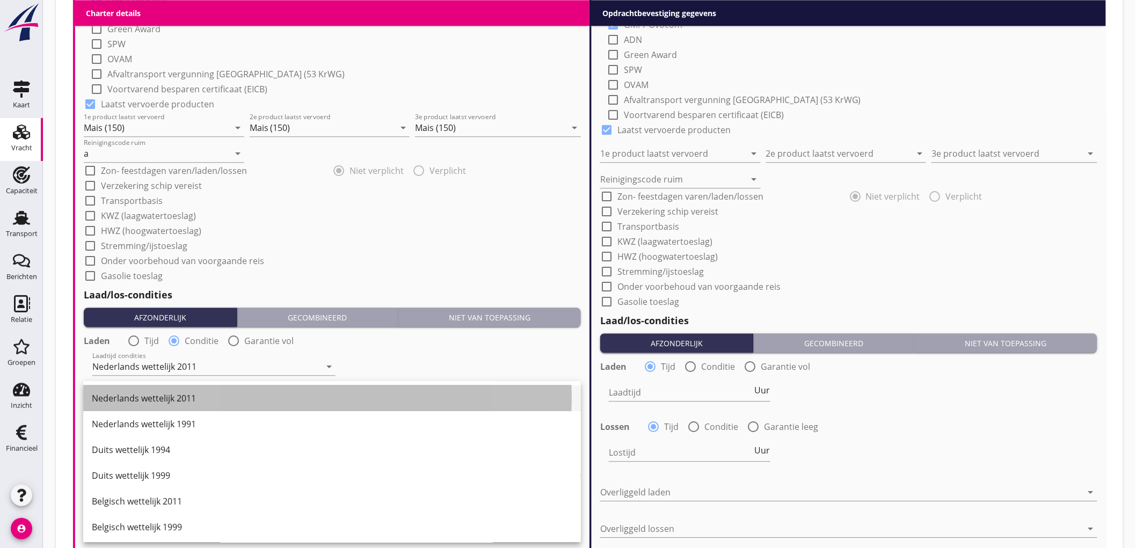
click at [154, 406] on div "Nederlands wettelijk 2011" at bounding box center [332, 398] width 480 height 26
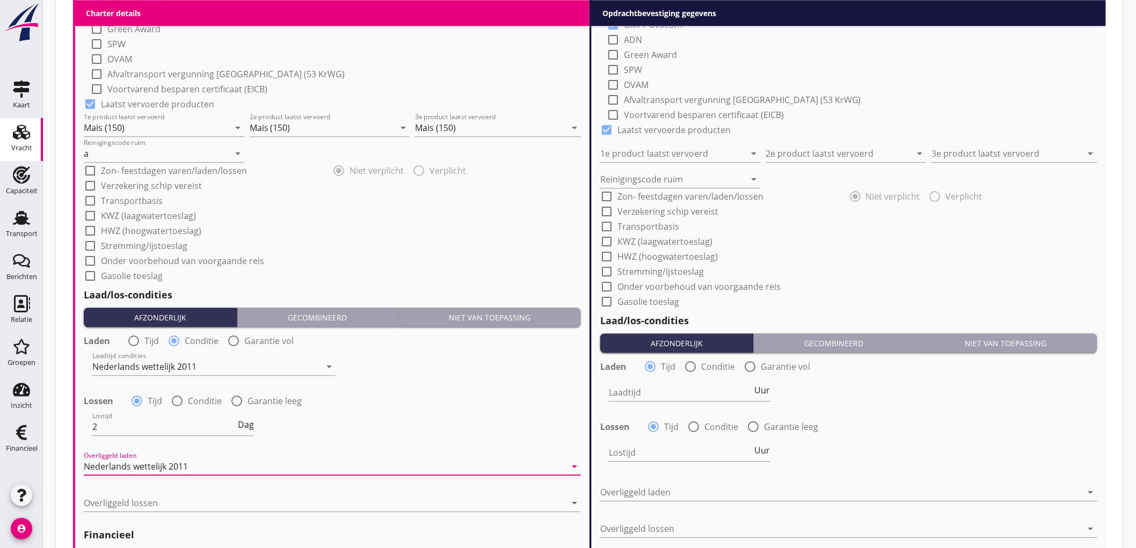
drag, startPoint x: 444, startPoint y: 374, endPoint x: 406, endPoint y: 396, distance: 43.3
click at [444, 374] on div "Laadtijd condities Nederlands wettelijk 2011 arrow_drop_down" at bounding box center [332, 367] width 499 height 39
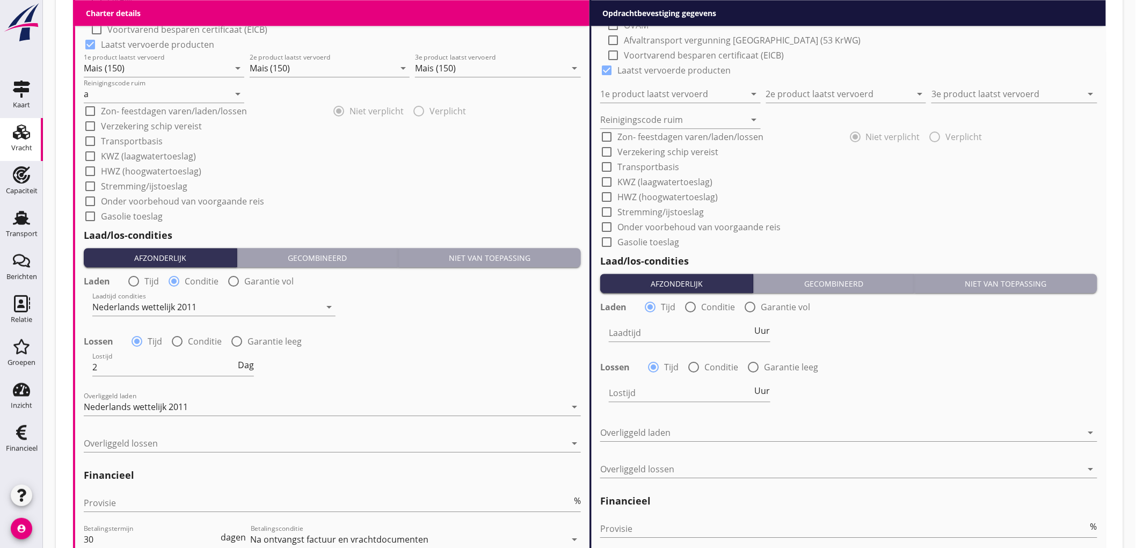
scroll to position [1182, 0]
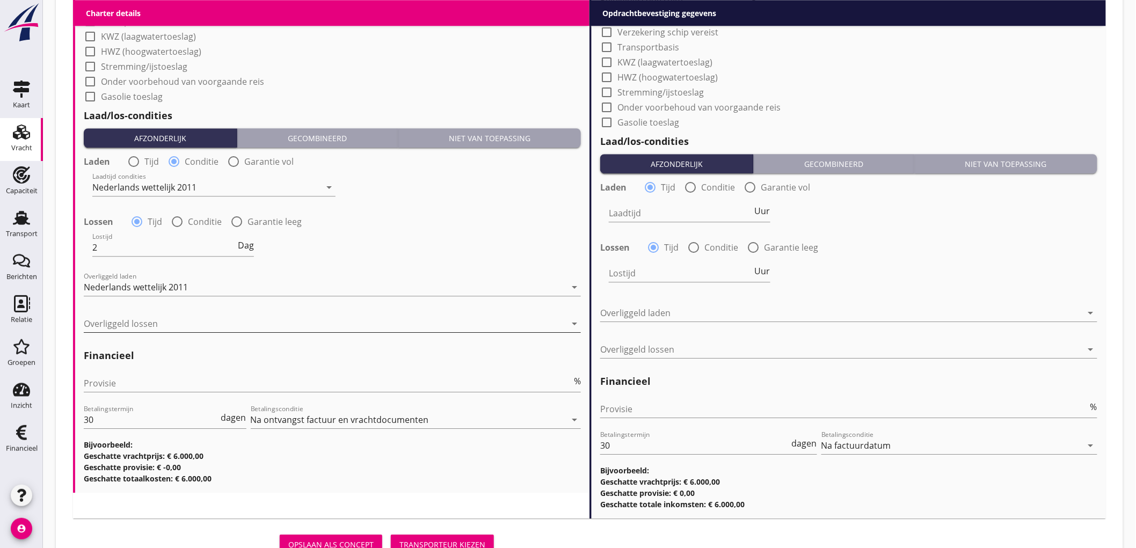
click at [133, 318] on div at bounding box center [325, 323] width 482 height 17
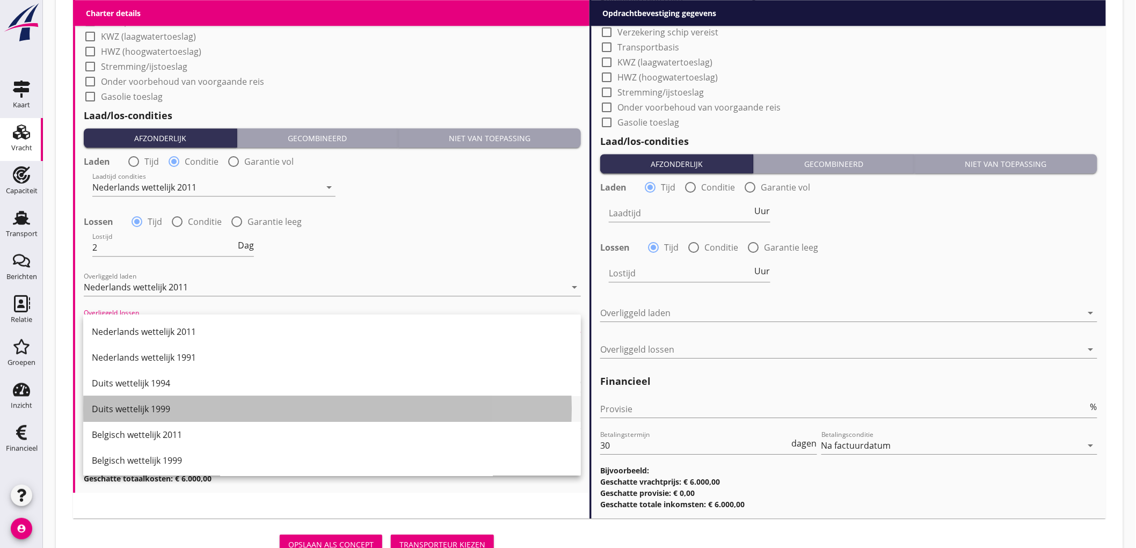
click at [143, 411] on div "Duits wettelijk 1999" at bounding box center [332, 409] width 480 height 13
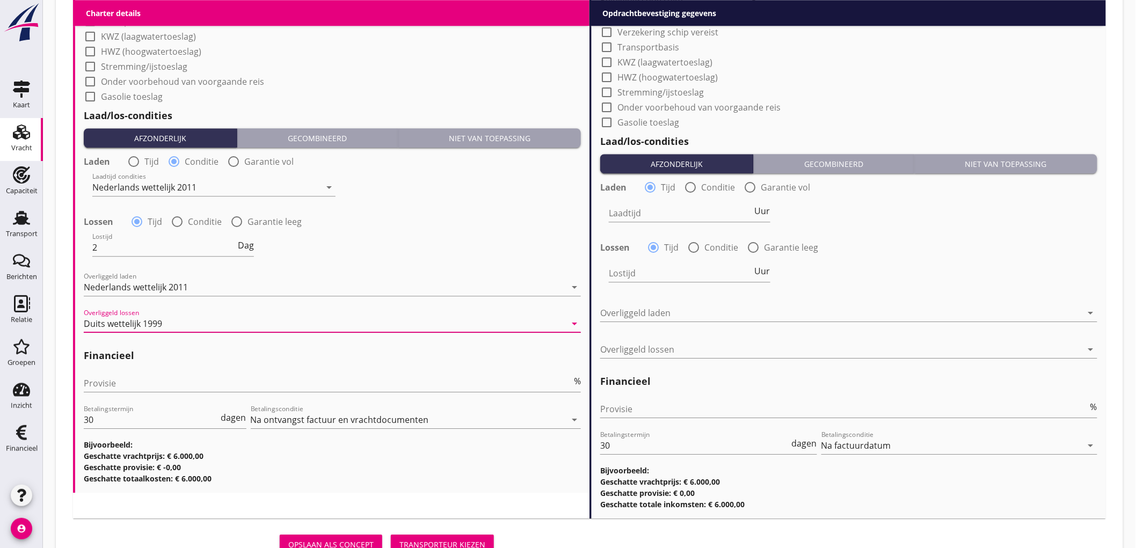
click at [162, 324] on div "Duits wettelijk 1999" at bounding box center [123, 324] width 78 height 10
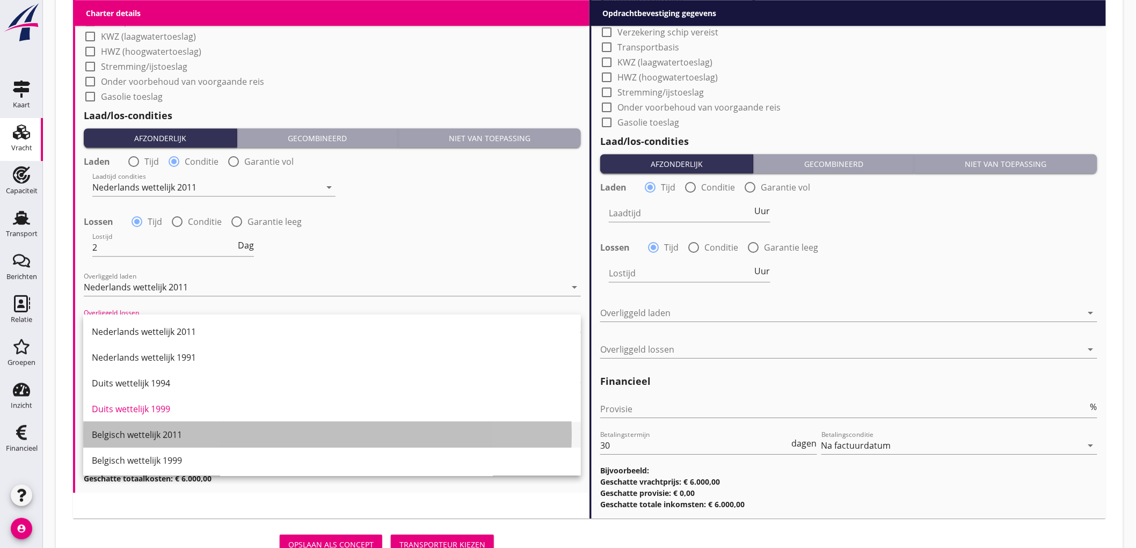
click at [170, 439] on div "Belgisch wettelijk 2011" at bounding box center [332, 434] width 480 height 13
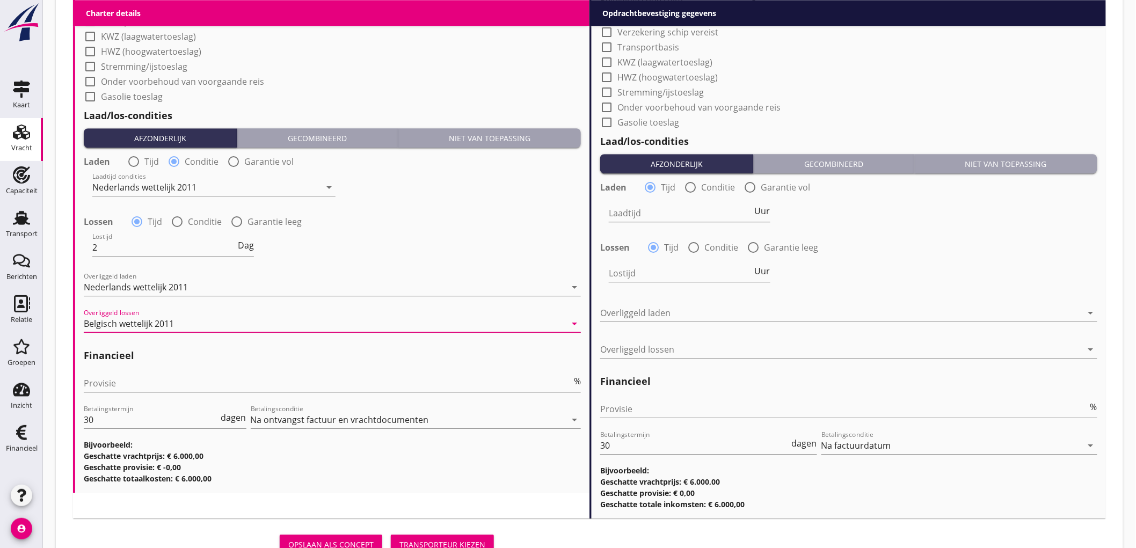
click at [132, 384] on input "Provisie" at bounding box center [328, 383] width 488 height 17
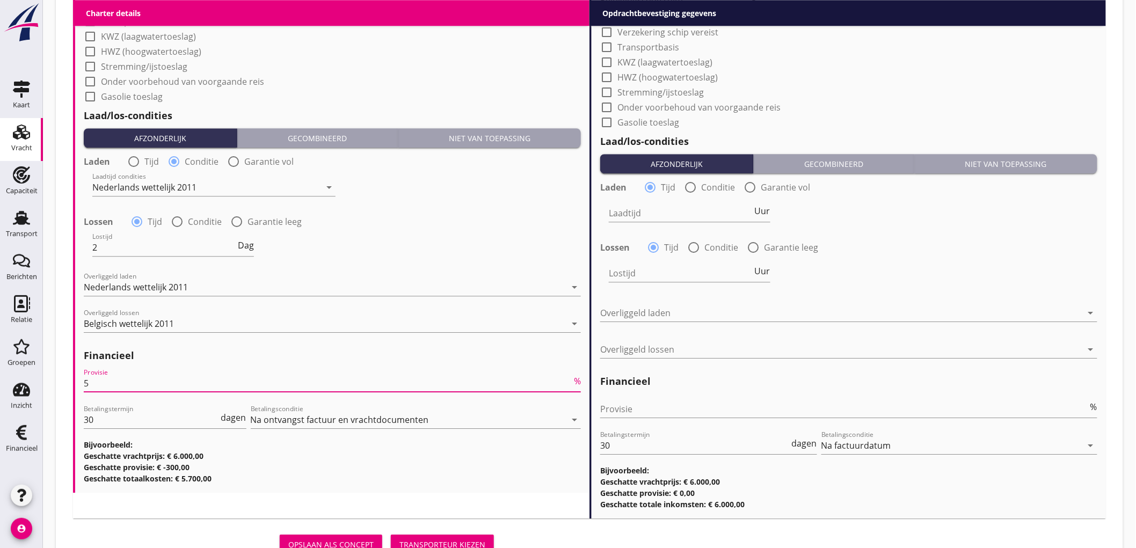
scroll to position [704, 0]
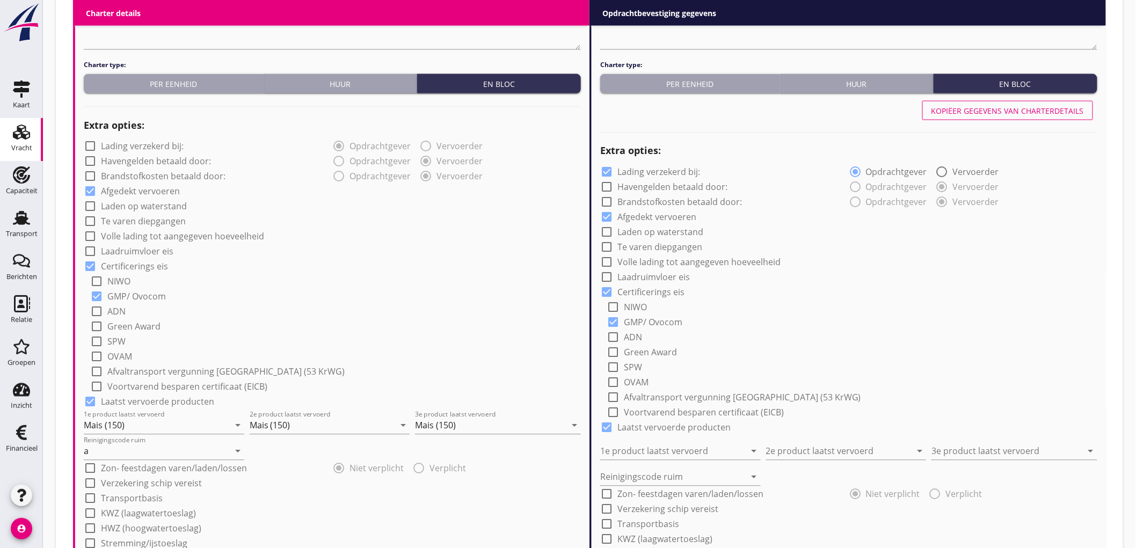
type input "5"
click at [974, 117] on button "Kopiëer gegevens van charterdetails" at bounding box center [1007, 110] width 171 height 19
checkbox input "false"
type input "Mais (150)"
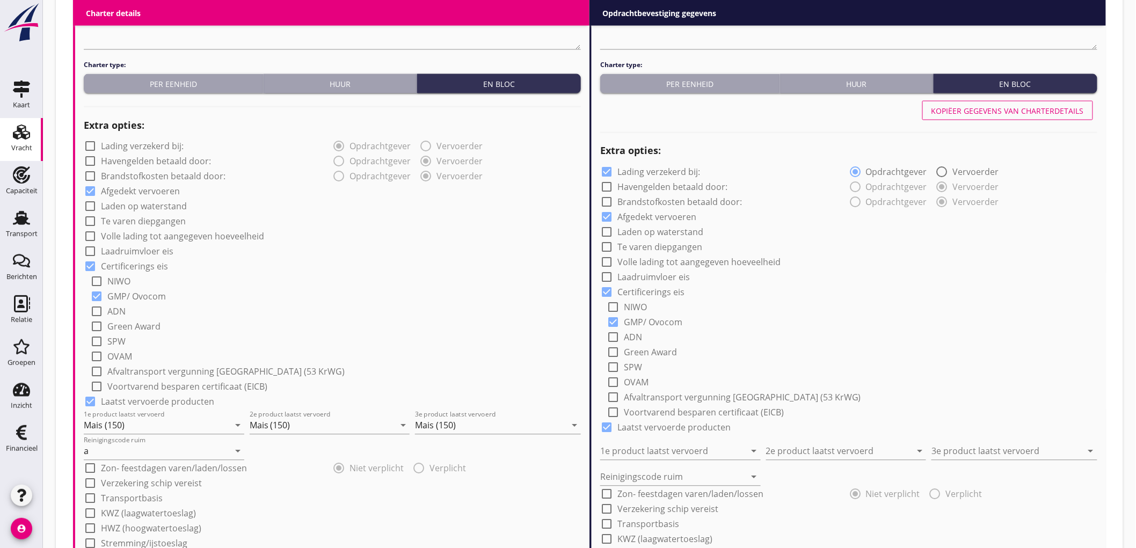
type input "Mais (150)"
type input "a"
radio input "false"
radio input "true"
type input "2"
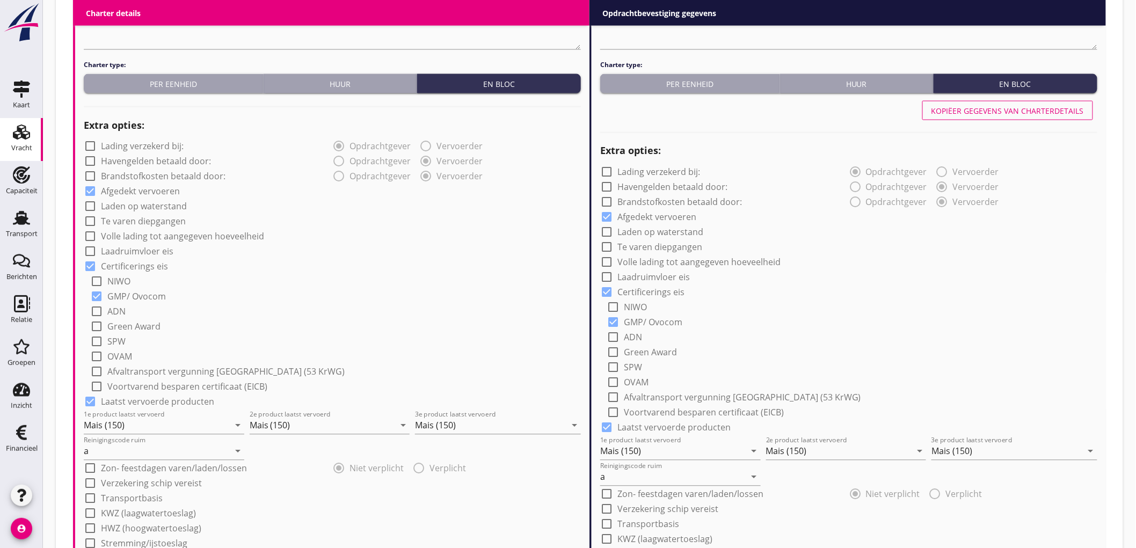
scroll to position [1225, 0]
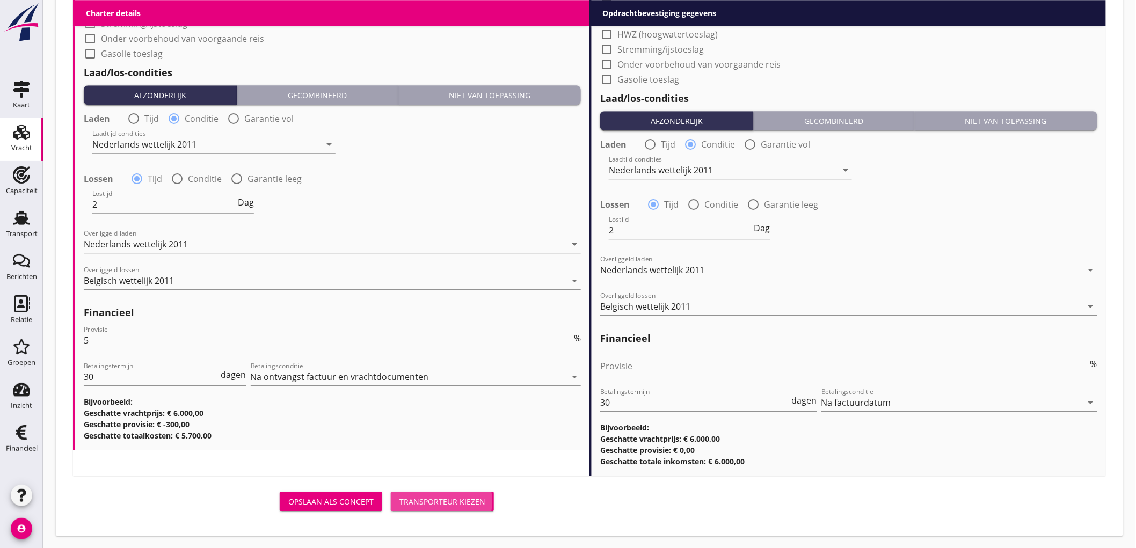
click at [469, 506] on button "Transporteur kiezen" at bounding box center [442, 501] width 103 height 19
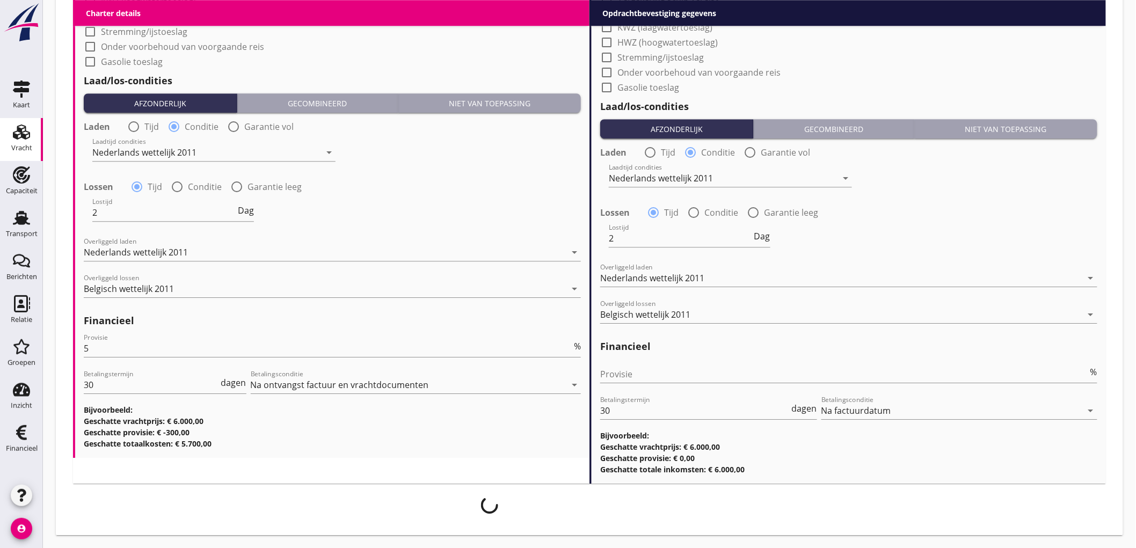
scroll to position [1215, 0]
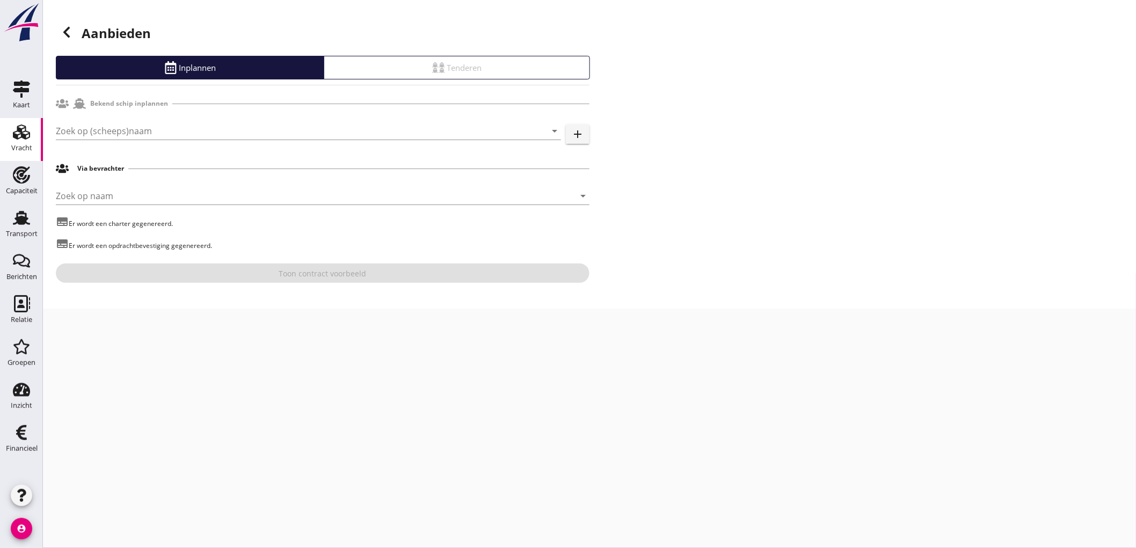
click at [60, 28] on icon at bounding box center [66, 32] width 13 height 13
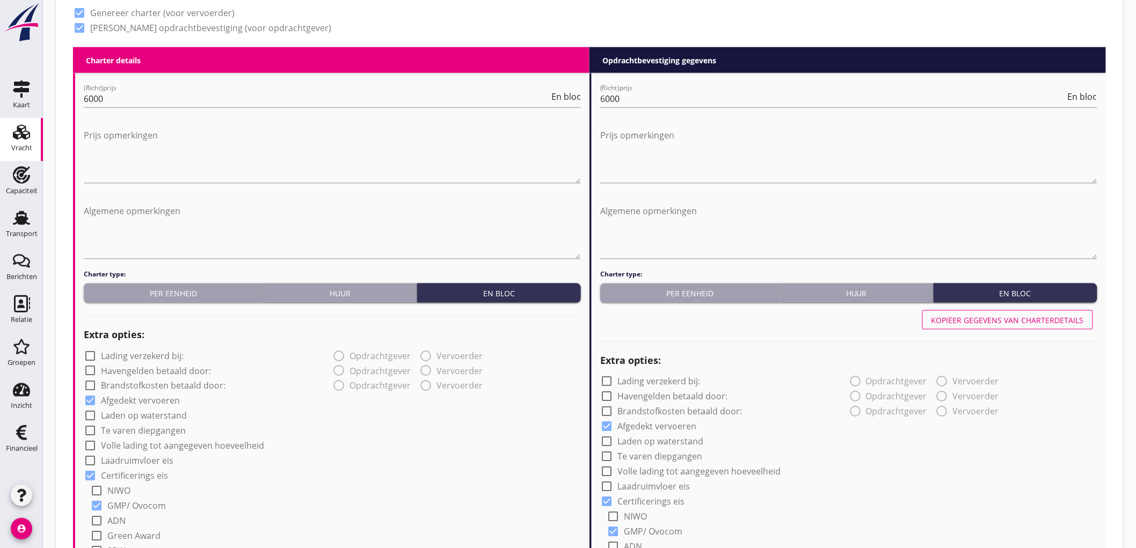
scroll to position [835, 0]
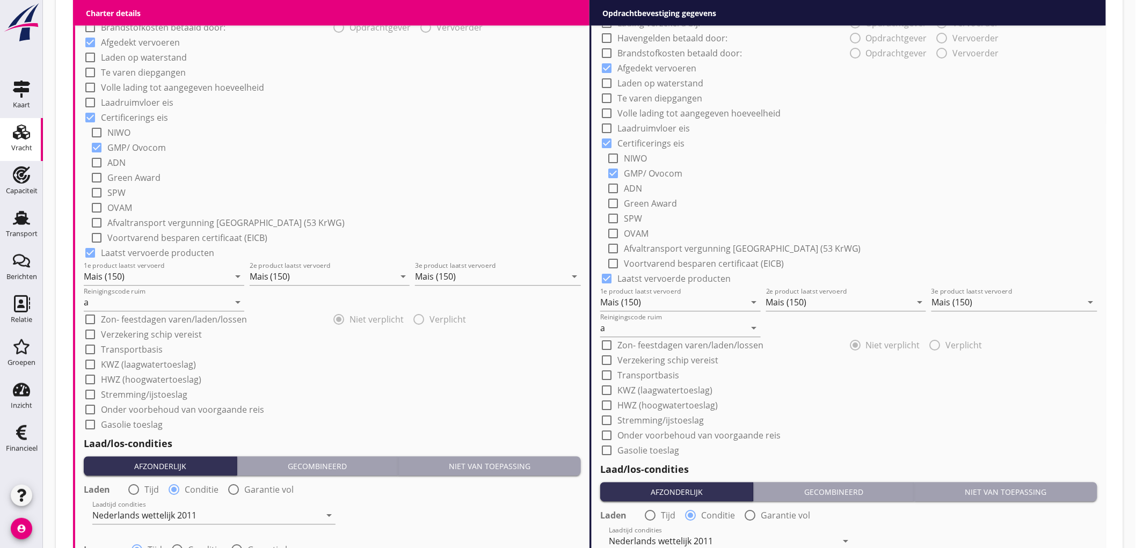
click at [138, 407] on label "Onder voorbehoud van voorgaande reis" at bounding box center [182, 410] width 163 height 11
checkbox input "true"
click at [690, 437] on label "Onder voorbehoud van voorgaande reis" at bounding box center [698, 436] width 163 height 11
checkbox input "true"
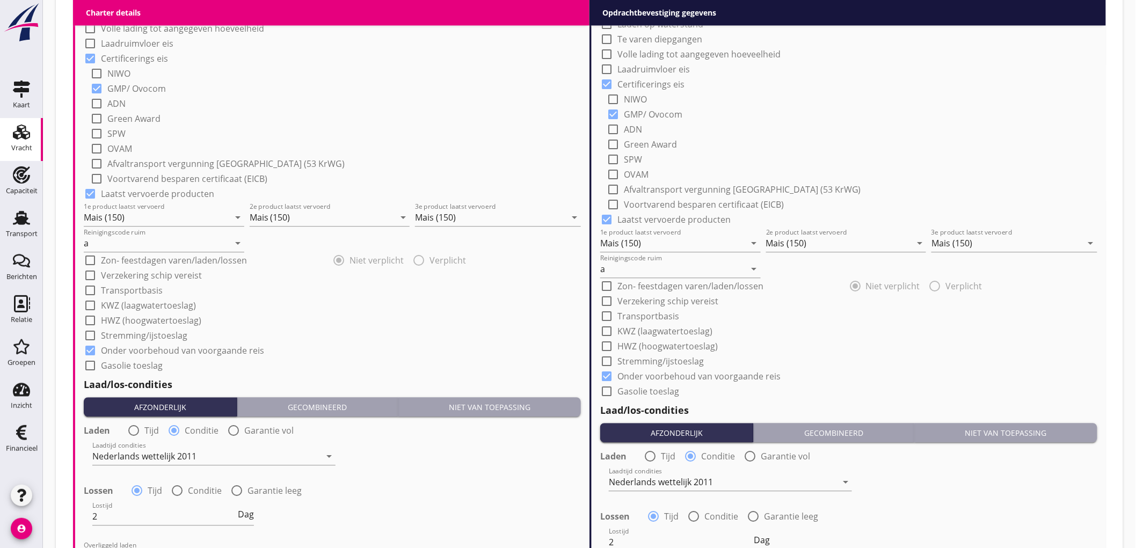
scroll to position [1206, 0]
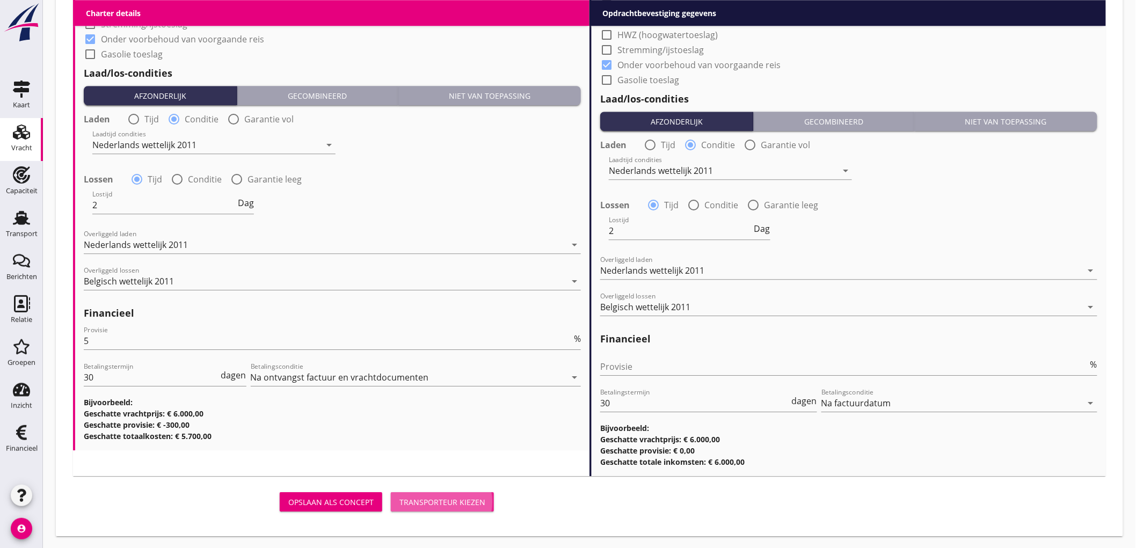
drag, startPoint x: 413, startPoint y: 495, endPoint x: 572, endPoint y: 5, distance: 514.7
click at [414, 497] on div "Transporteur kiezen" at bounding box center [442, 502] width 86 height 11
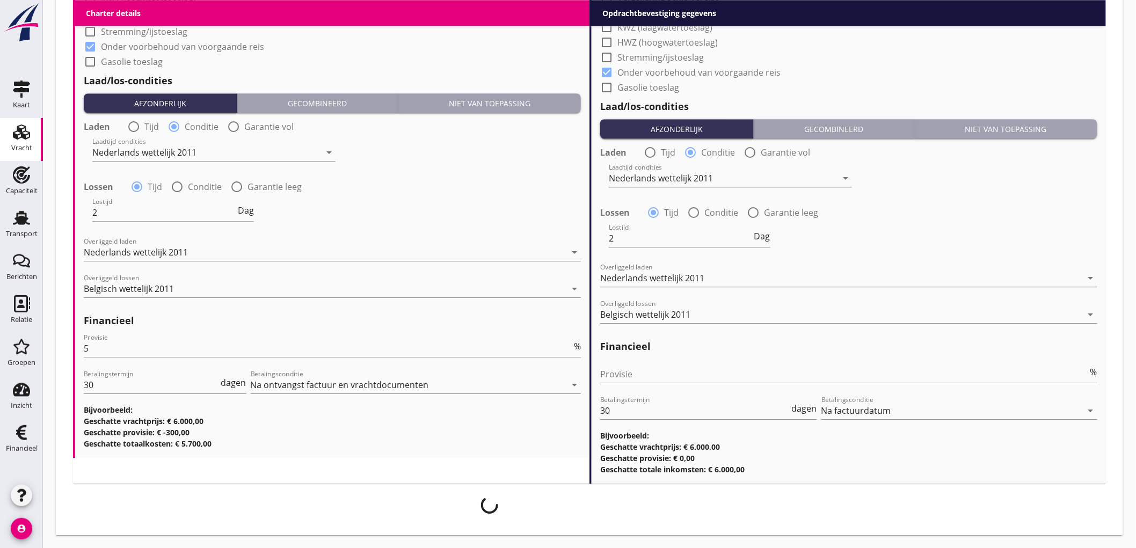
scroll to position [1198, 0]
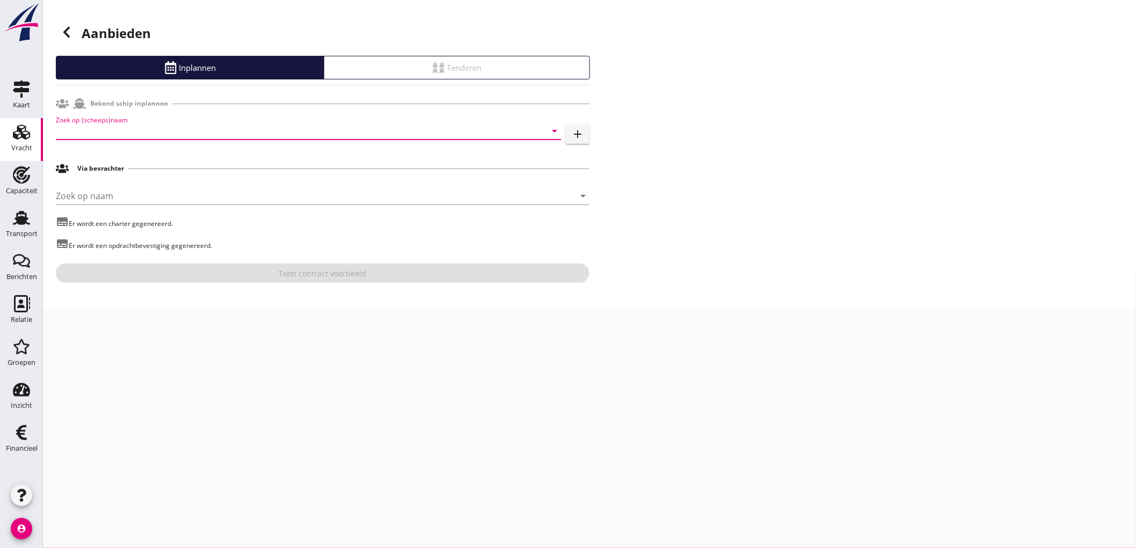
click at [210, 127] on input "Zoek op (scheeps)naam" at bounding box center [293, 130] width 475 height 17
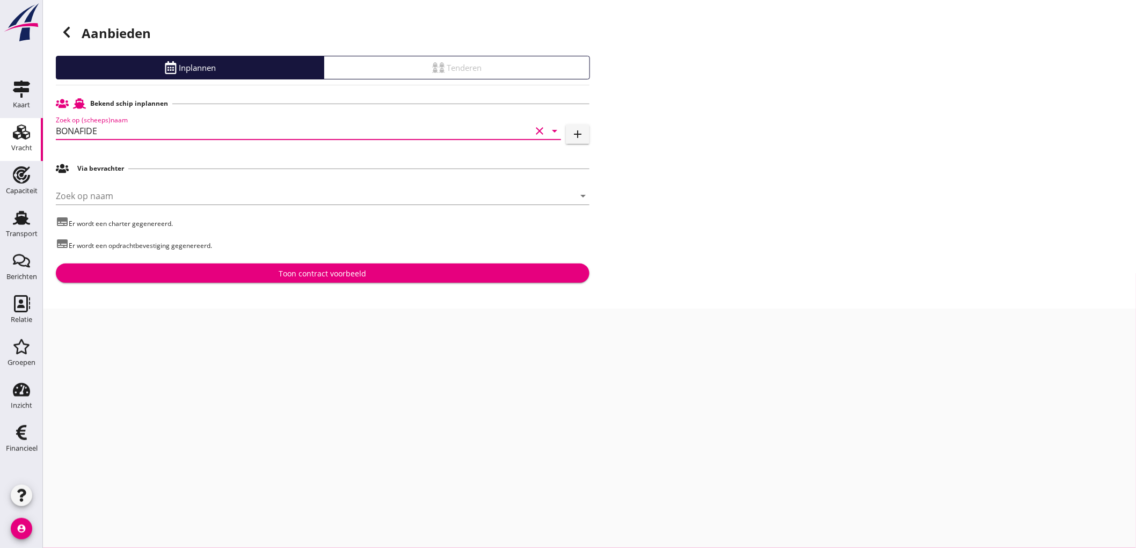
type input "BONAFIDE"
click at [227, 275] on div "Toon contract voorbeeld" at bounding box center [322, 273] width 516 height 11
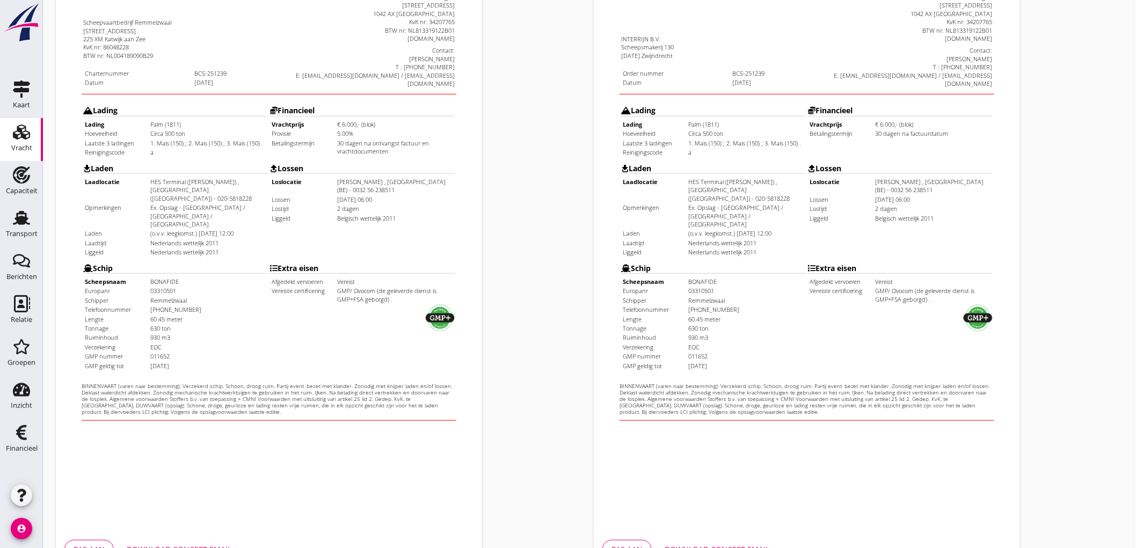
scroll to position [246, 0]
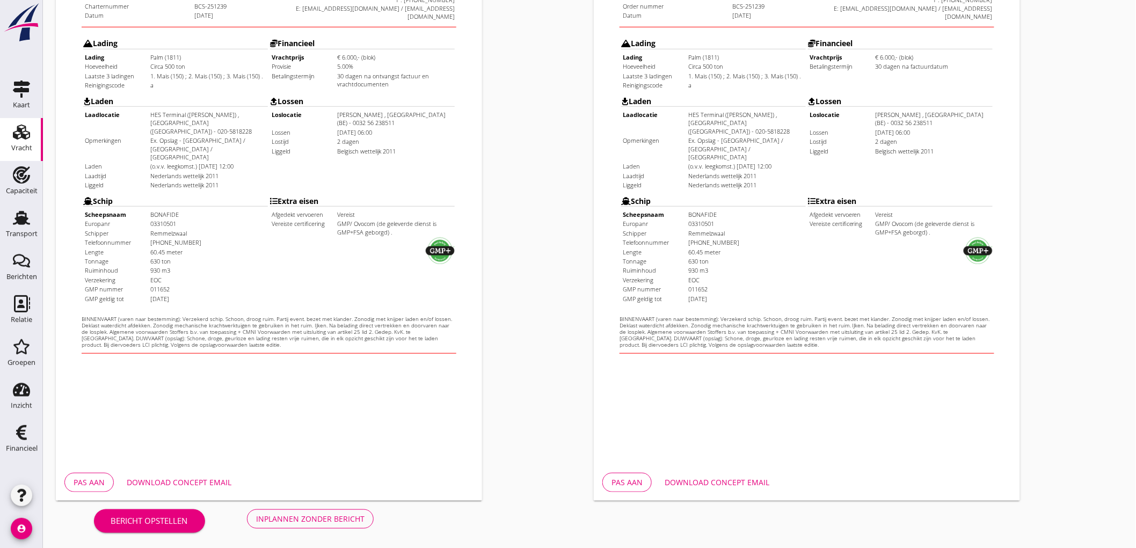
drag, startPoint x: 539, startPoint y: 368, endPoint x: 524, endPoint y: 384, distance: 21.7
click at [539, 368] on div "Charter nl arrow_drop_down open_in_new Pas aan Download concept email" at bounding box center [321, 156] width 538 height 700
drag, startPoint x: 371, startPoint y: 512, endPoint x: 366, endPoint y: 515, distance: 6.3
click at [371, 512] on button "Inplannen zonder bericht" at bounding box center [310, 518] width 127 height 19
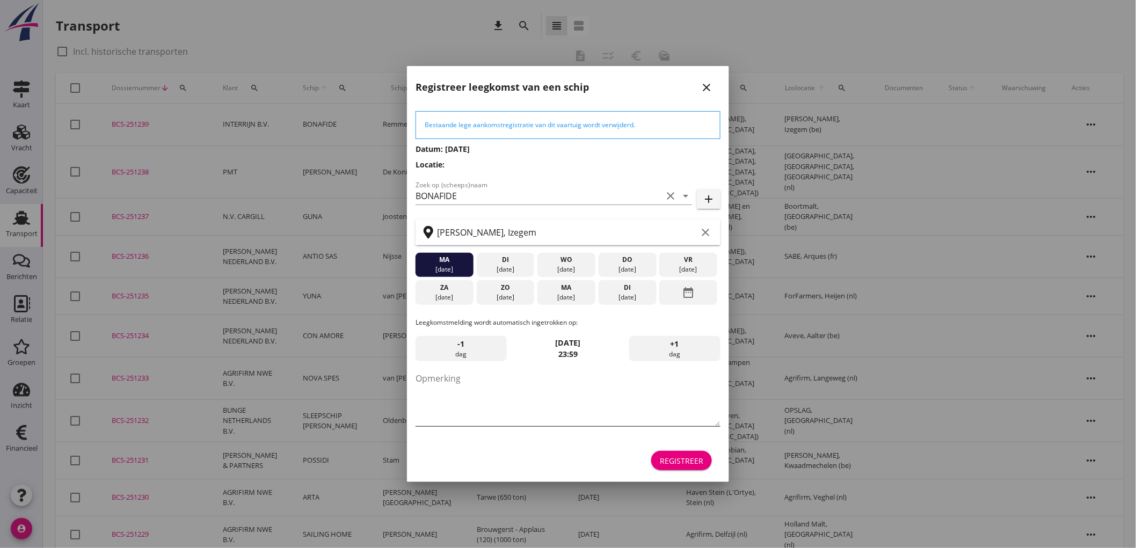
click at [442, 385] on textarea "Opmerking" at bounding box center [568, 398] width 305 height 56
type textarea "STOFFERS"
click at [678, 455] on div "Registreer" at bounding box center [681, 460] width 43 height 11
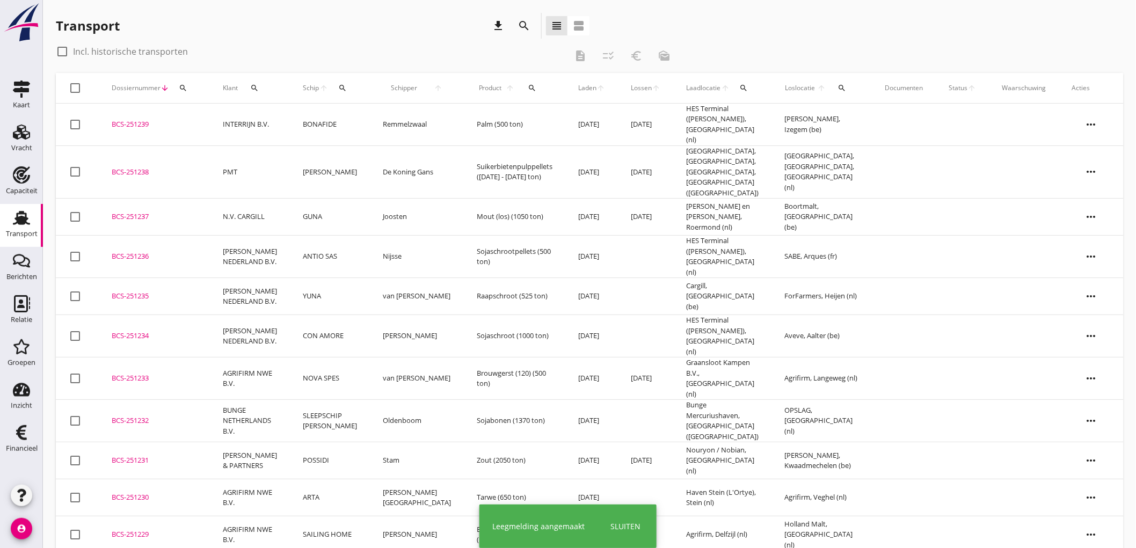
click at [291, 121] on td "BONAFIDE" at bounding box center [330, 125] width 80 height 42
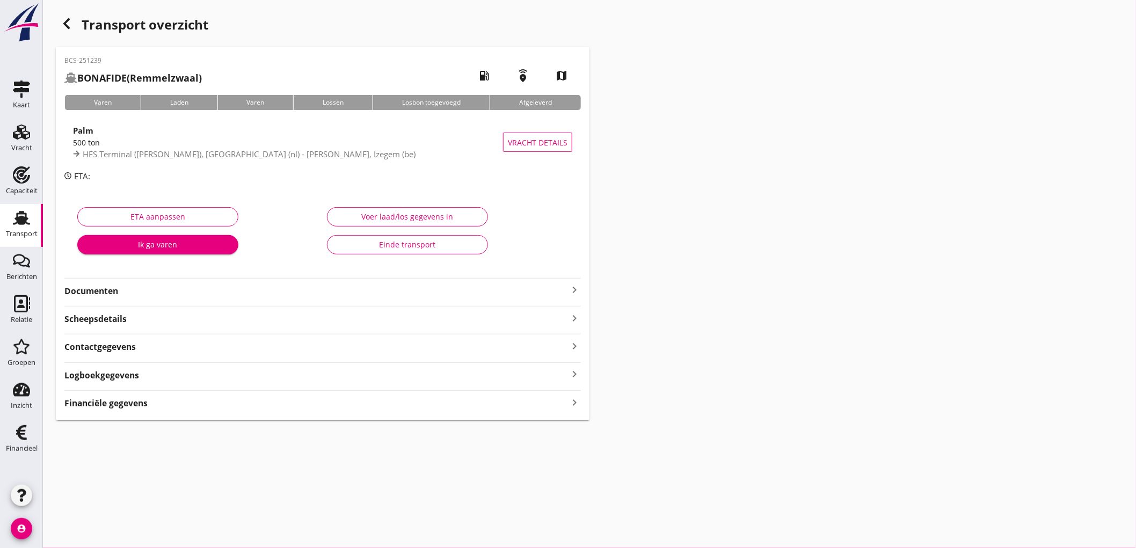
click at [224, 162] on div "Palm 500 ton HES Terminal (melden Peterson), Amsterdam (nl) - Vanden Avenne, Iz…" at bounding box center [288, 142] width 430 height 47
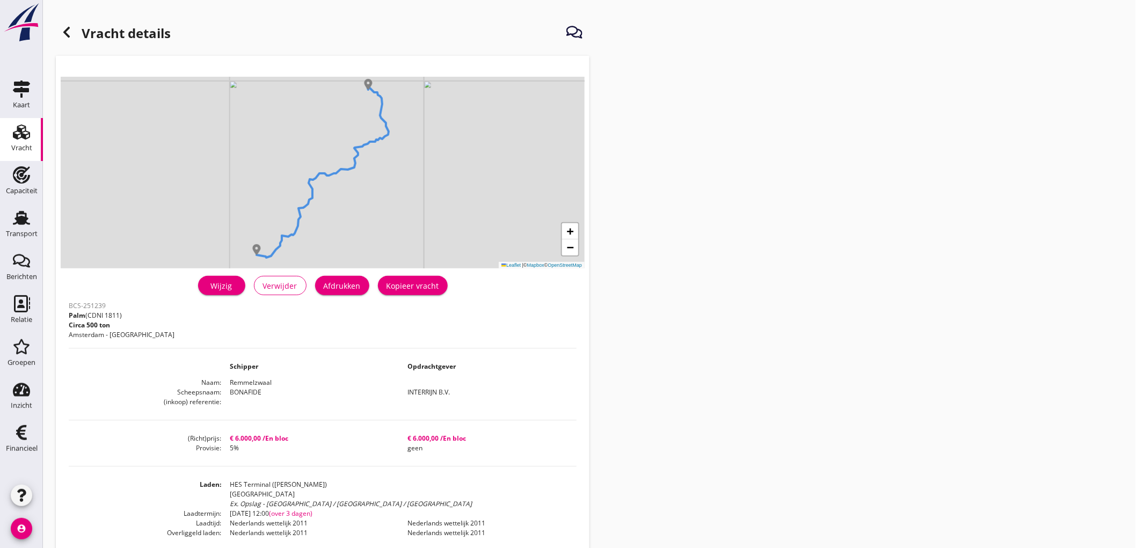
click at [329, 290] on div "Afdrukken" at bounding box center [342, 285] width 37 height 11
click at [72, 27] on icon at bounding box center [66, 32] width 13 height 13
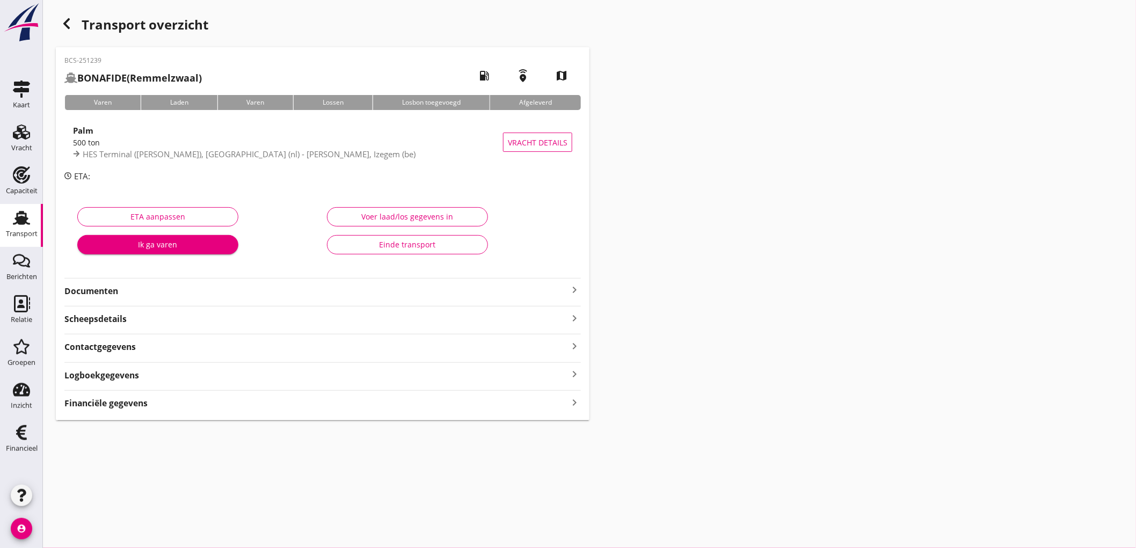
click at [101, 290] on strong "Documenten" at bounding box center [316, 291] width 504 height 12
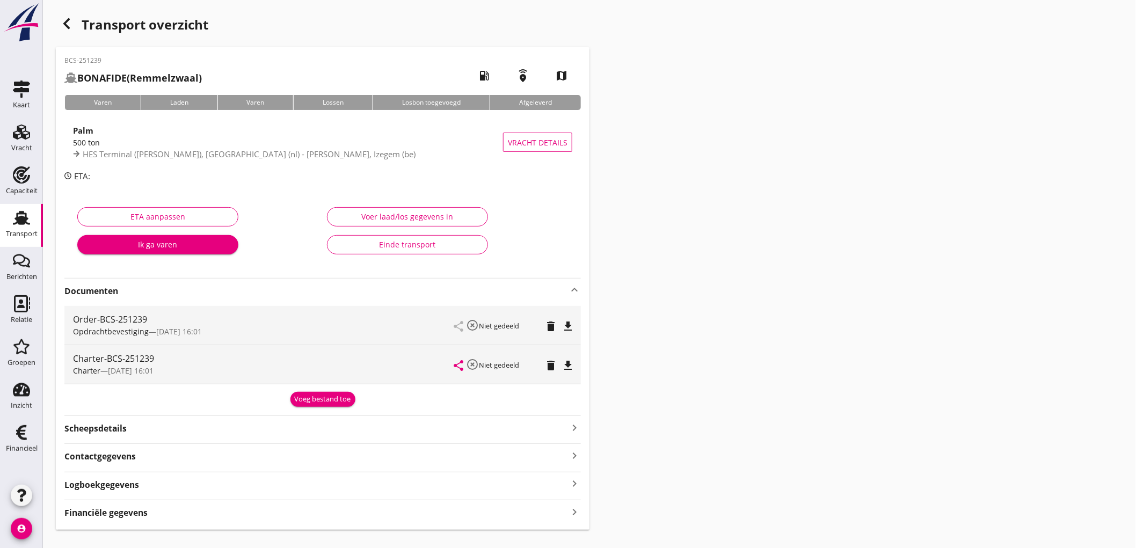
click at [569, 320] on icon "file_download" at bounding box center [568, 326] width 13 height 13
click at [572, 362] on icon "file_download" at bounding box center [568, 365] width 13 height 13
click at [335, 400] on div "Voeg bestand toe" at bounding box center [323, 399] width 56 height 11
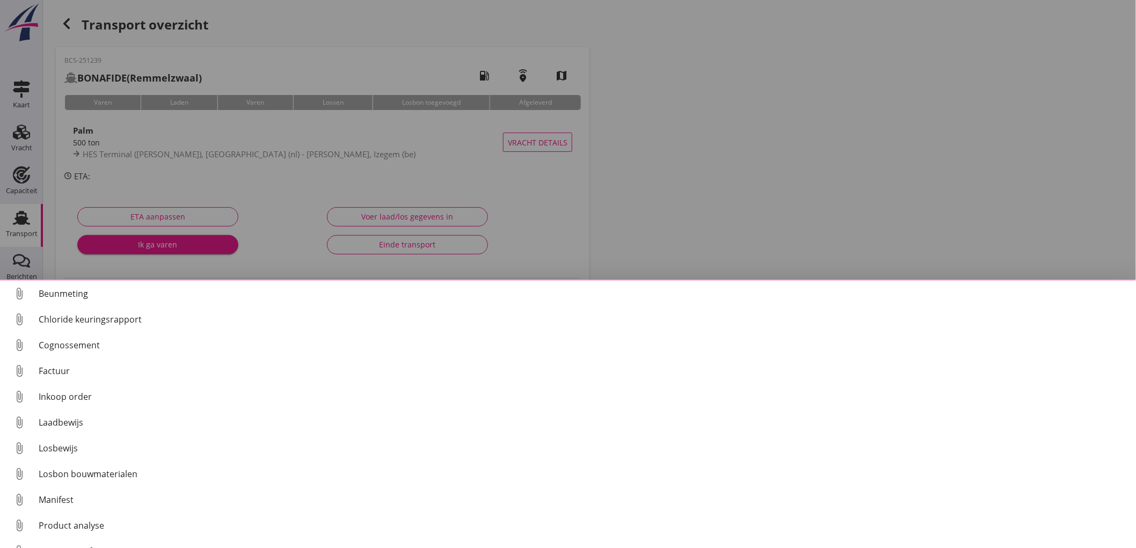
click at [831, 192] on div at bounding box center [568, 274] width 1136 height 548
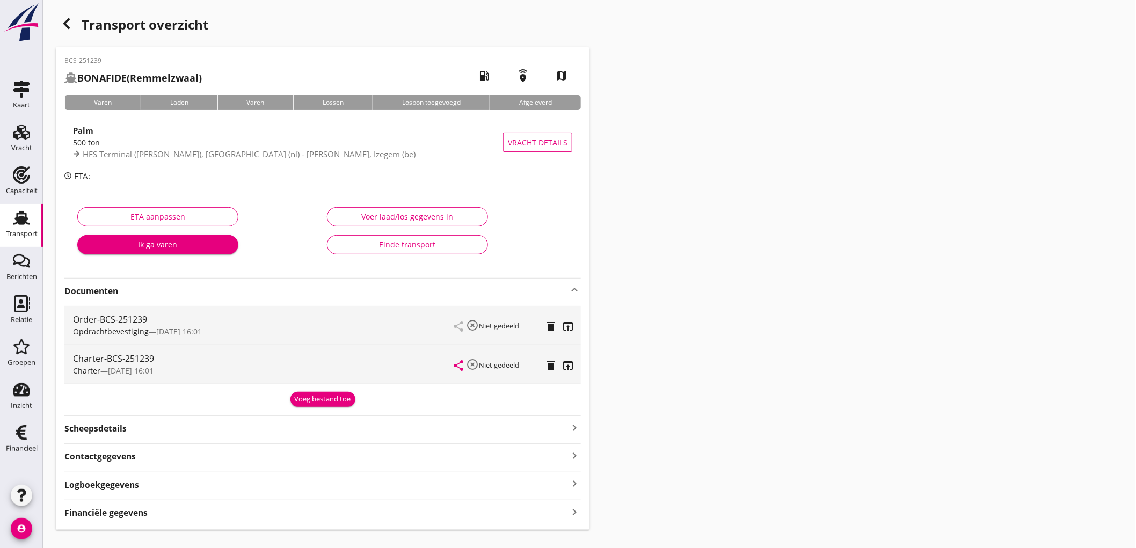
click at [129, 510] on strong "Financiële gegevens" at bounding box center [105, 513] width 83 height 12
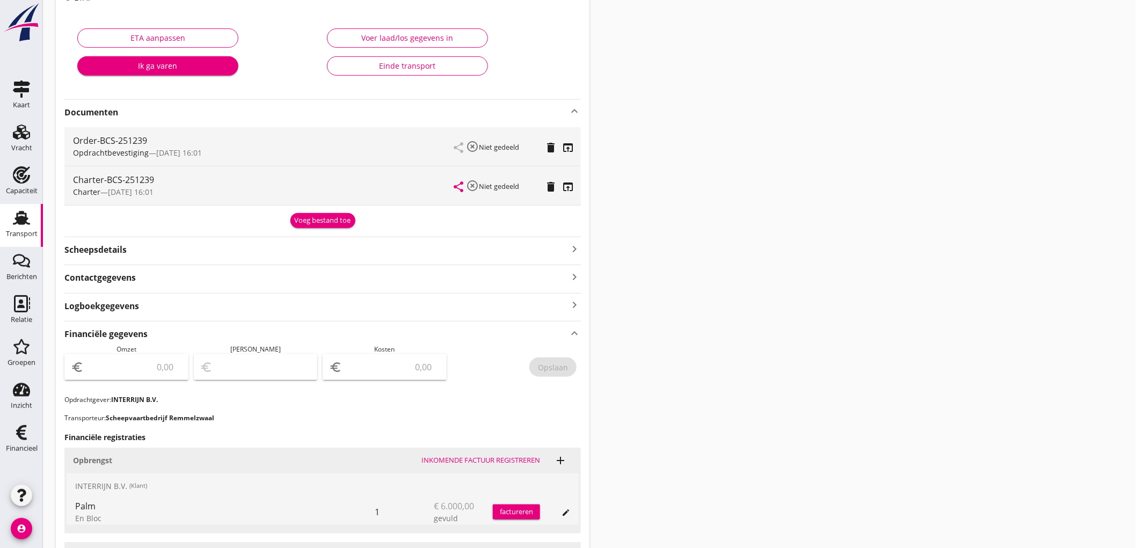
click at [166, 356] on div "euro" at bounding box center [126, 367] width 124 height 26
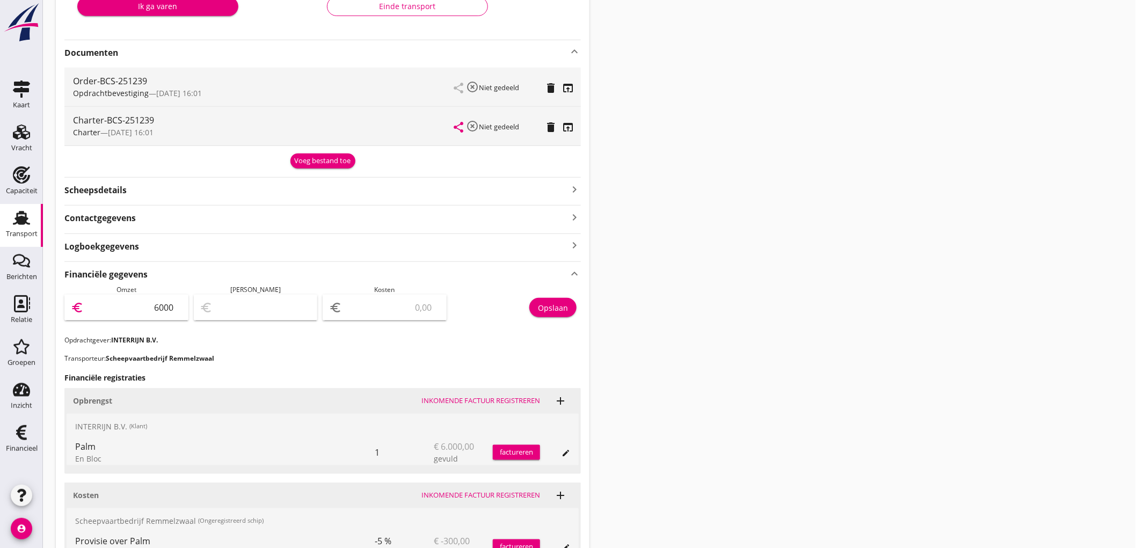
type input "6000"
type input "5995.00"
type input "5"
type input "5943.00"
type input "57"
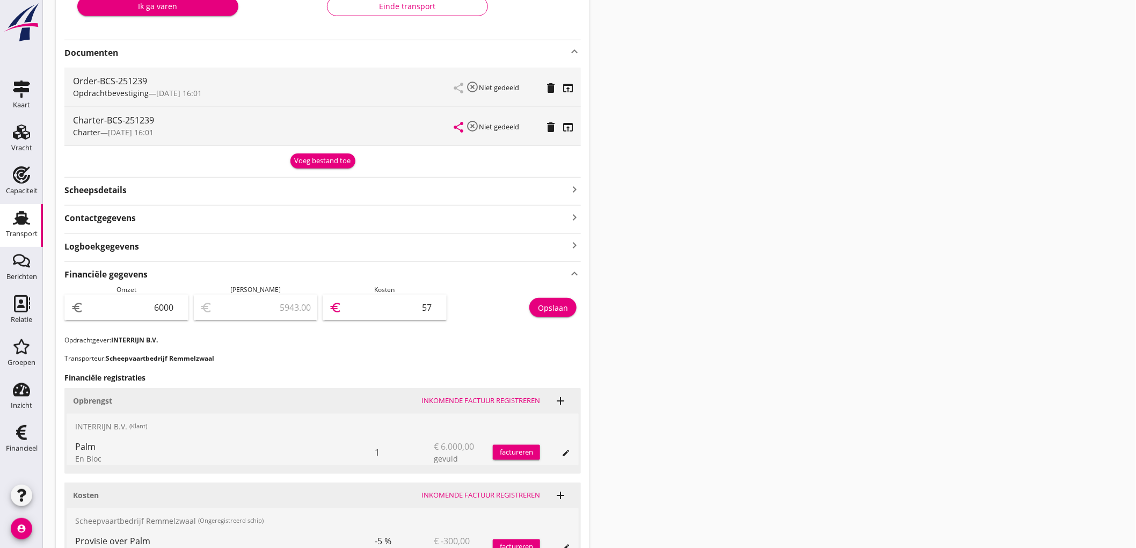
type input "5430.00"
type input "570"
type input "300.00"
type input "5700"
click at [545, 304] on div "Opslaan" at bounding box center [553, 307] width 30 height 11
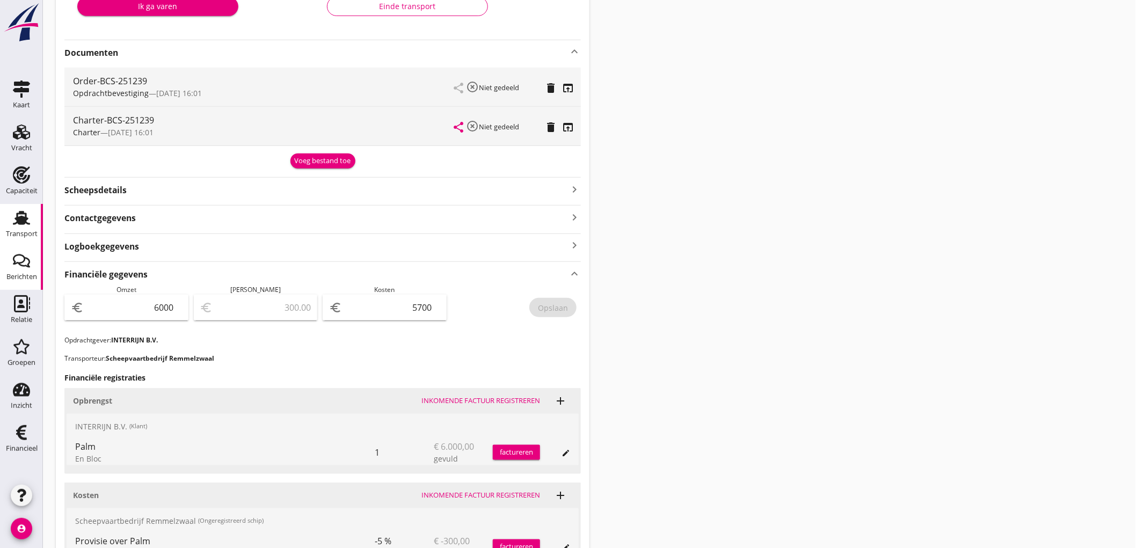
click at [13, 250] on link "Berichten Berichten" at bounding box center [21, 268] width 43 height 43
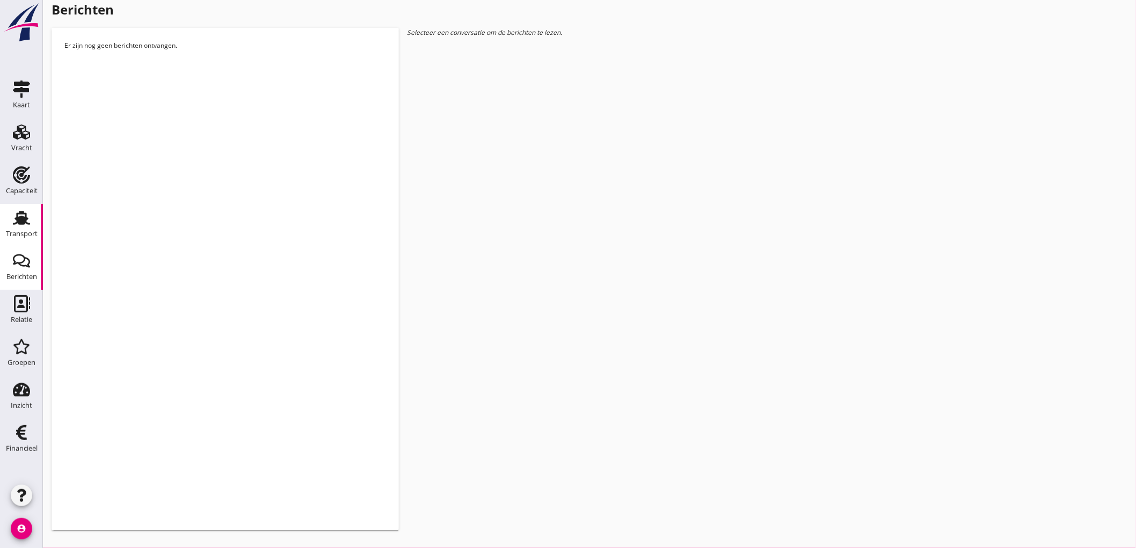
click at [17, 235] on div "Transport" at bounding box center [22, 233] width 32 height 7
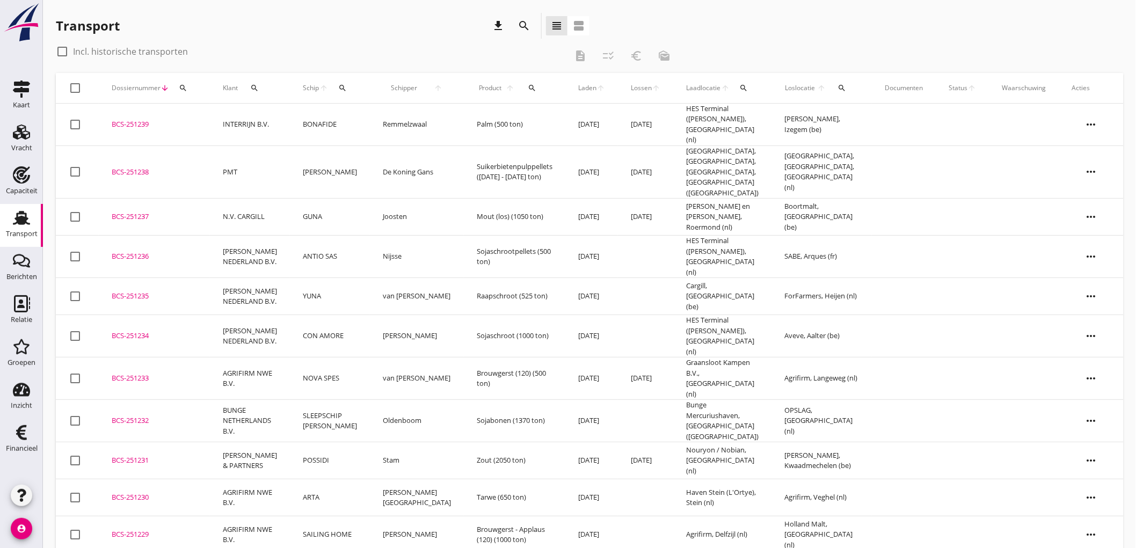
click at [301, 156] on td "MARIA JEANET" at bounding box center [330, 171] width 80 height 53
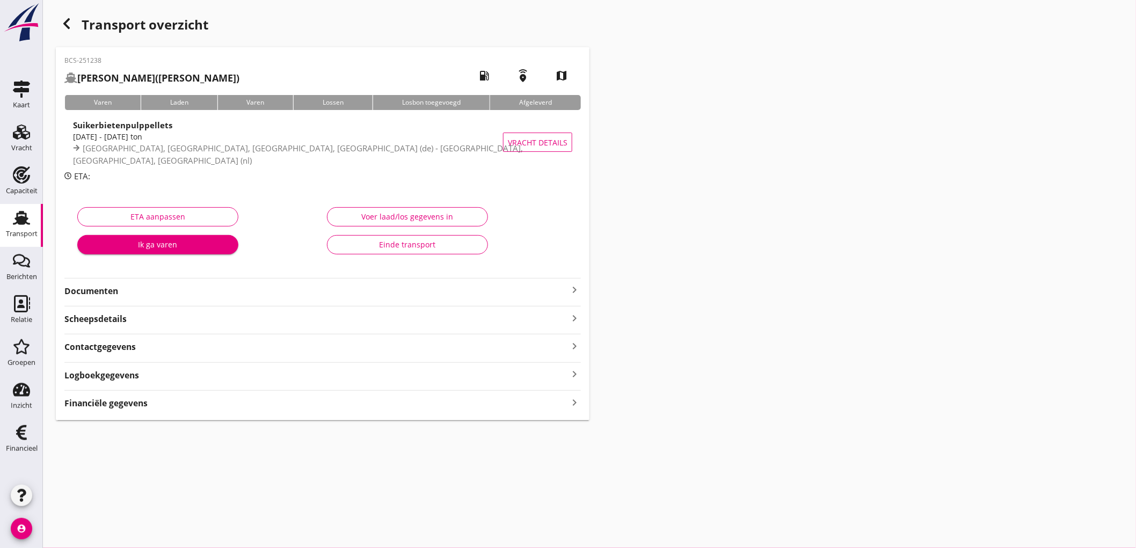
click at [155, 406] on div "Financiële gegevens keyboard_arrow_right" at bounding box center [322, 402] width 516 height 14
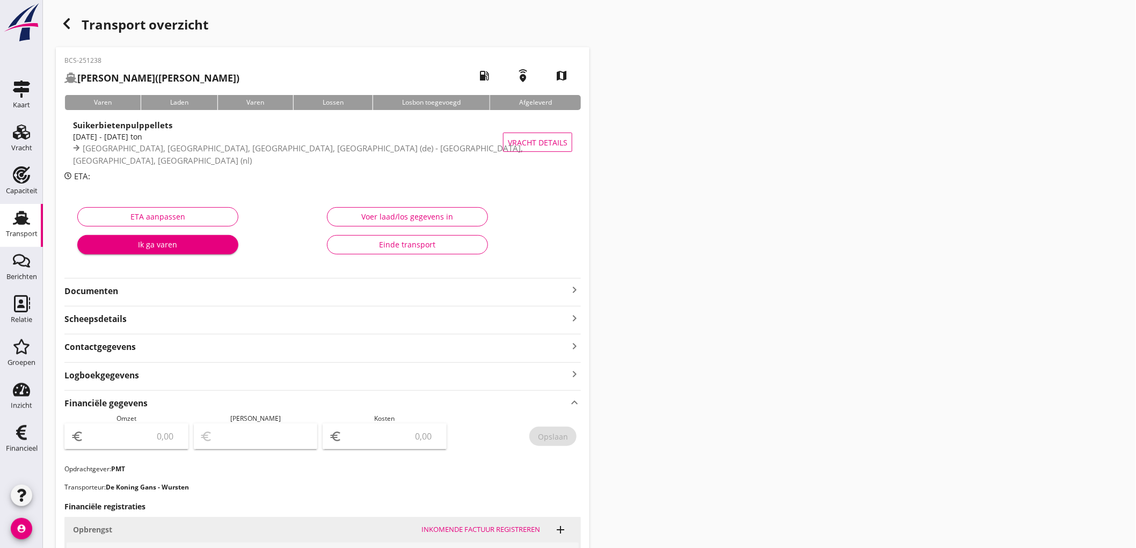
click at [23, 222] on use at bounding box center [21, 218] width 17 height 14
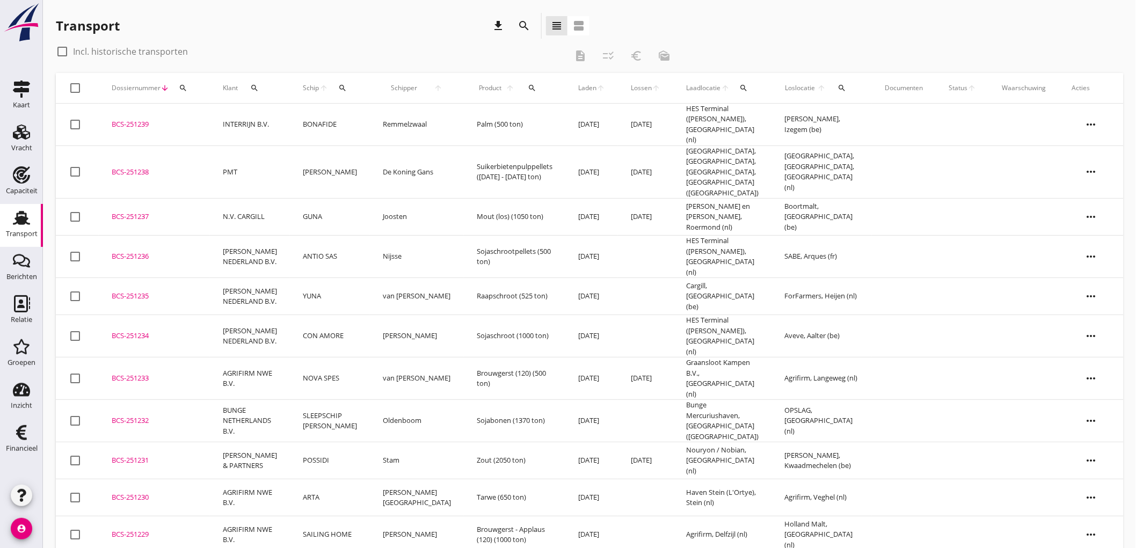
click at [303, 122] on td "BONAFIDE" at bounding box center [330, 125] width 80 height 42
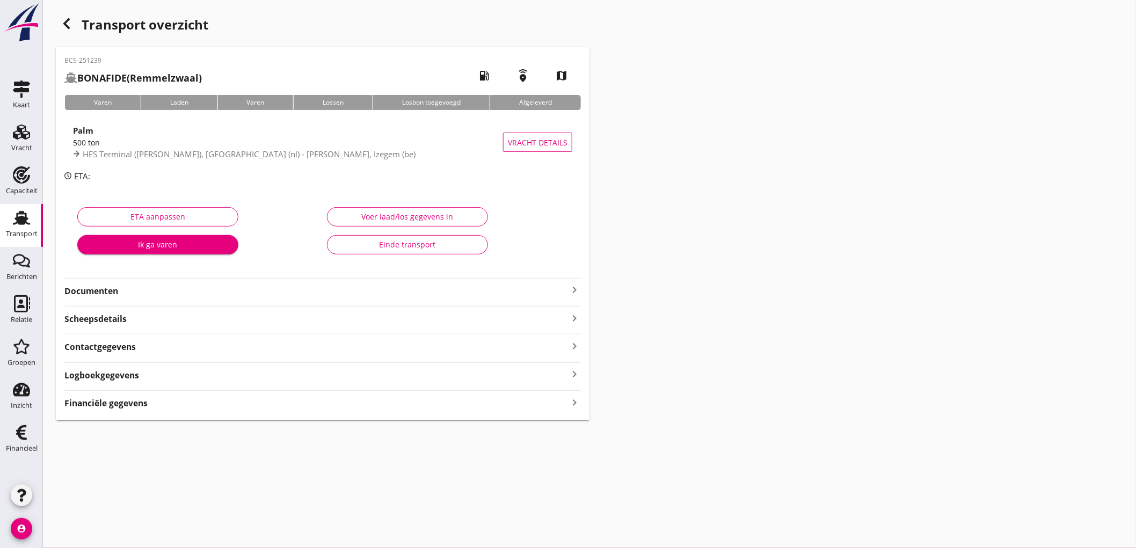
click at [97, 402] on strong "Financiële gegevens" at bounding box center [105, 403] width 83 height 12
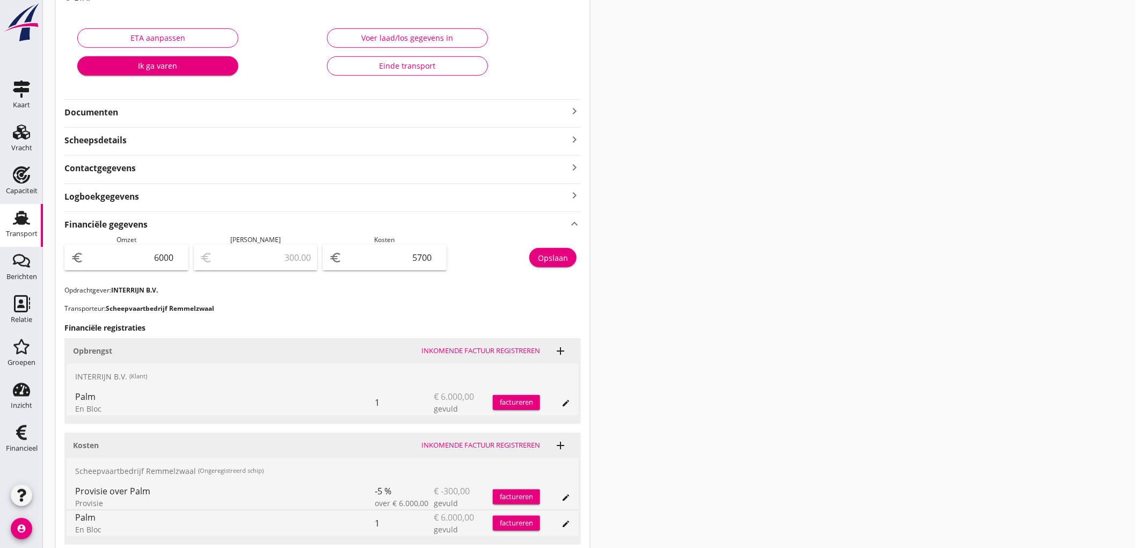
scroll to position [238, 0]
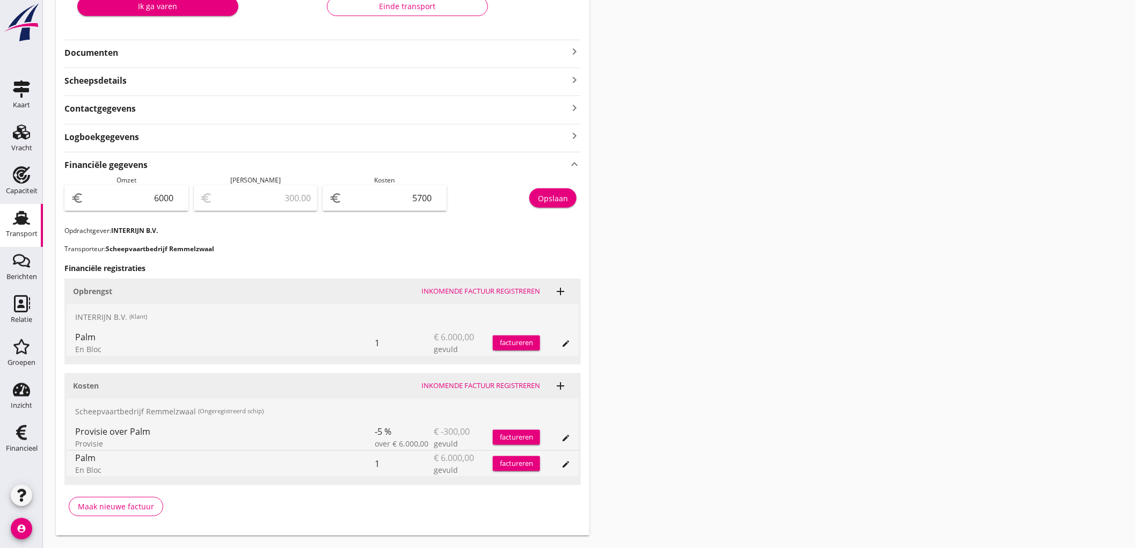
click at [8, 228] on div "Transport" at bounding box center [22, 234] width 32 height 15
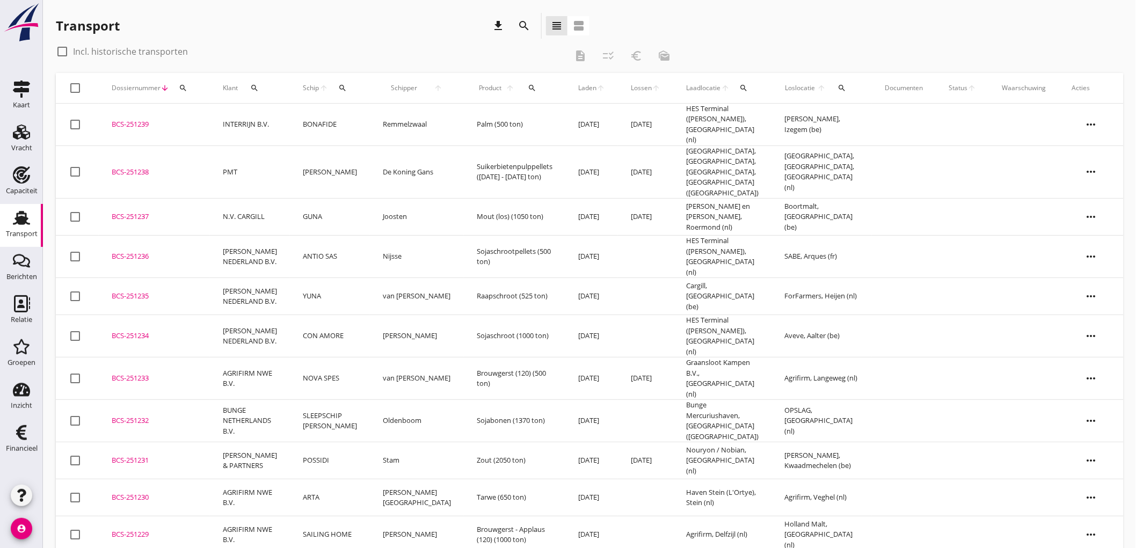
click at [279, 165] on td "PMT" at bounding box center [250, 171] width 80 height 53
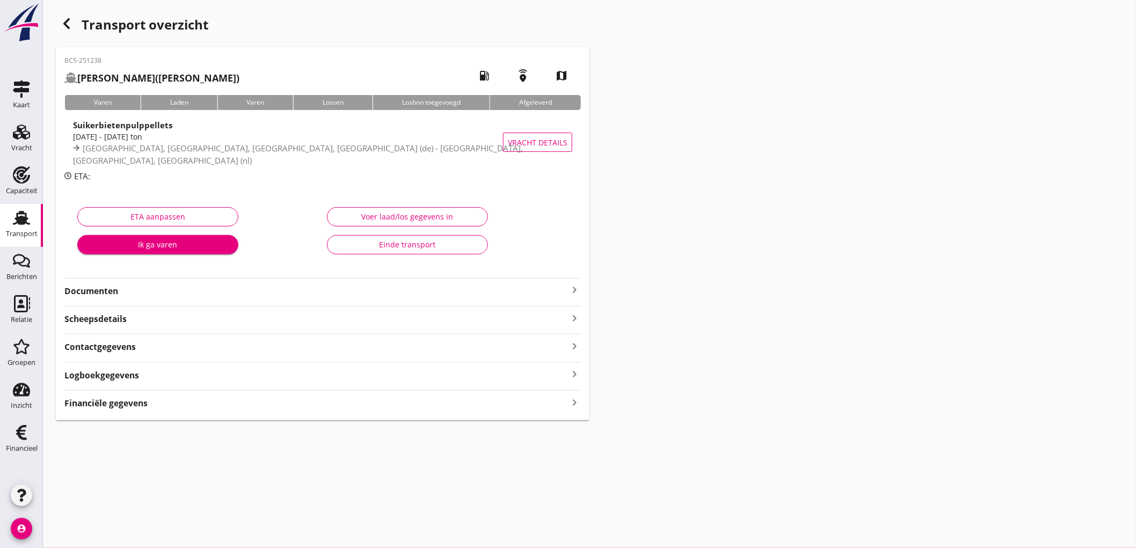
click at [314, 407] on div "Financiële gegevens keyboard_arrow_right" at bounding box center [322, 402] width 516 height 14
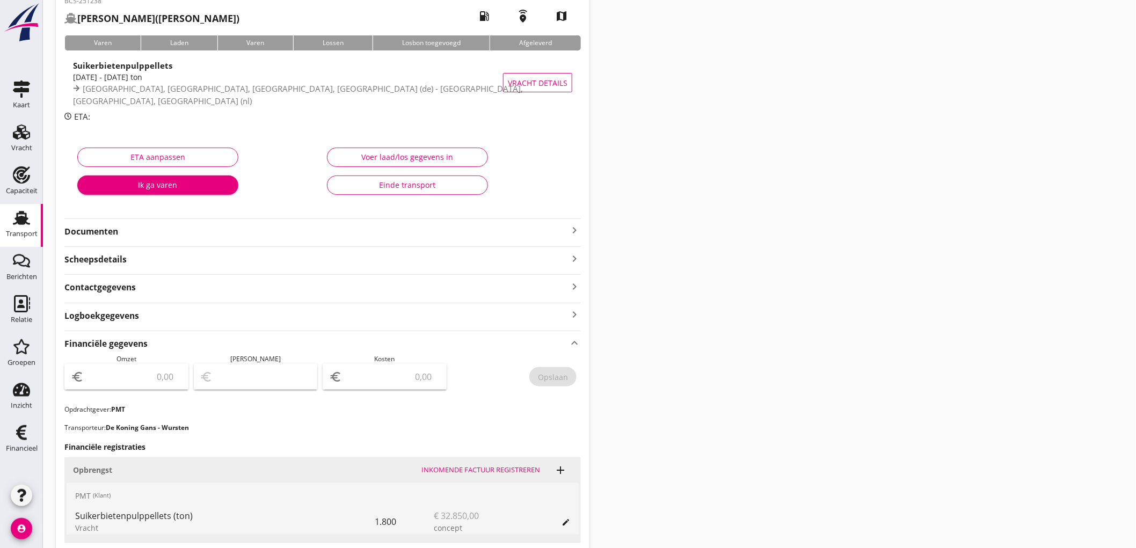
scroll to position [238, 0]
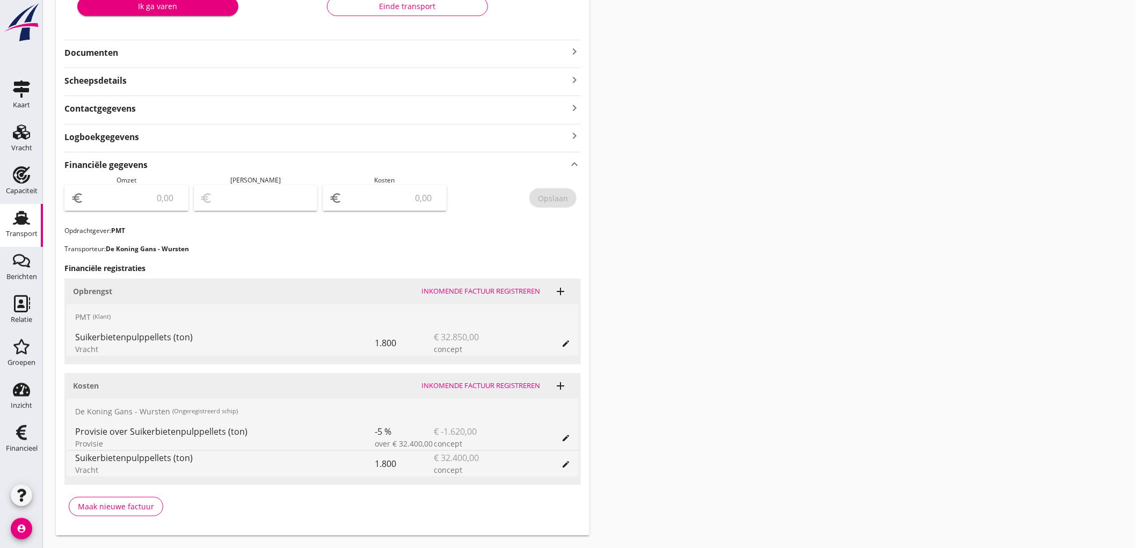
click at [411, 198] on input "number" at bounding box center [392, 198] width 96 height 17
type input "28728"
click at [123, 197] on input "number" at bounding box center [134, 198] width 96 height 17
type input "3"
type input "-28725.00"
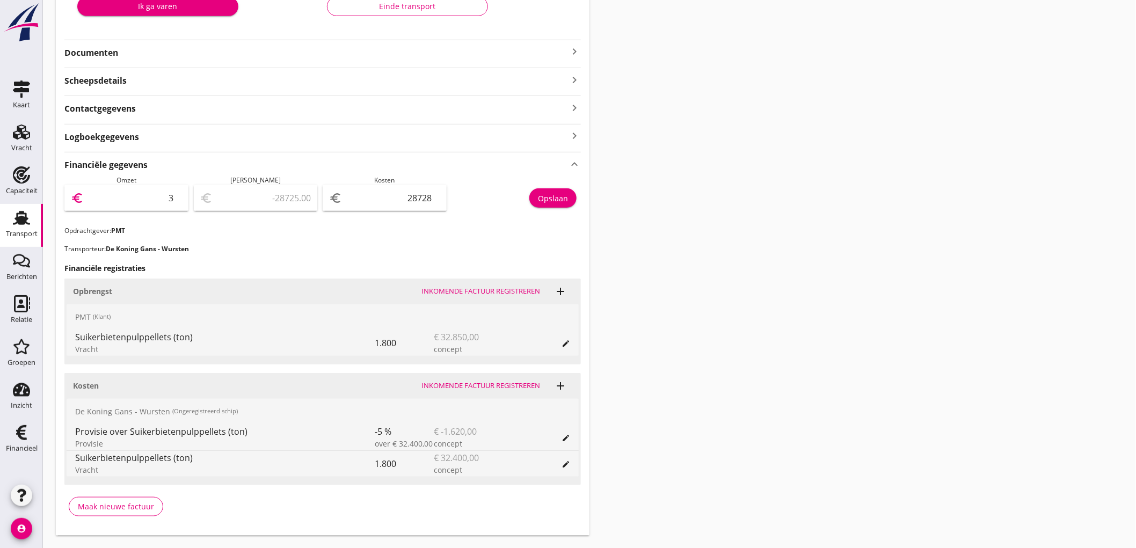
type input "30"
type input "-28698.00"
type input "306"
type input "-28422.00"
type input "3066"
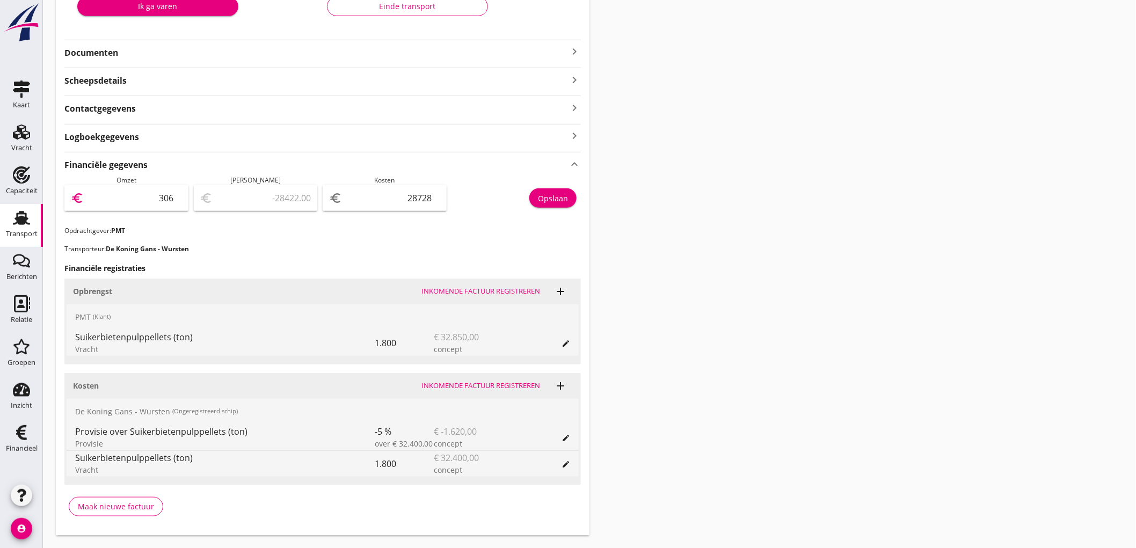
type input "-25662.00"
type input "30660"
type input "1932.00"
type input "30660"
click at [566, 205] on button "Opslaan" at bounding box center [552, 197] width 47 height 19
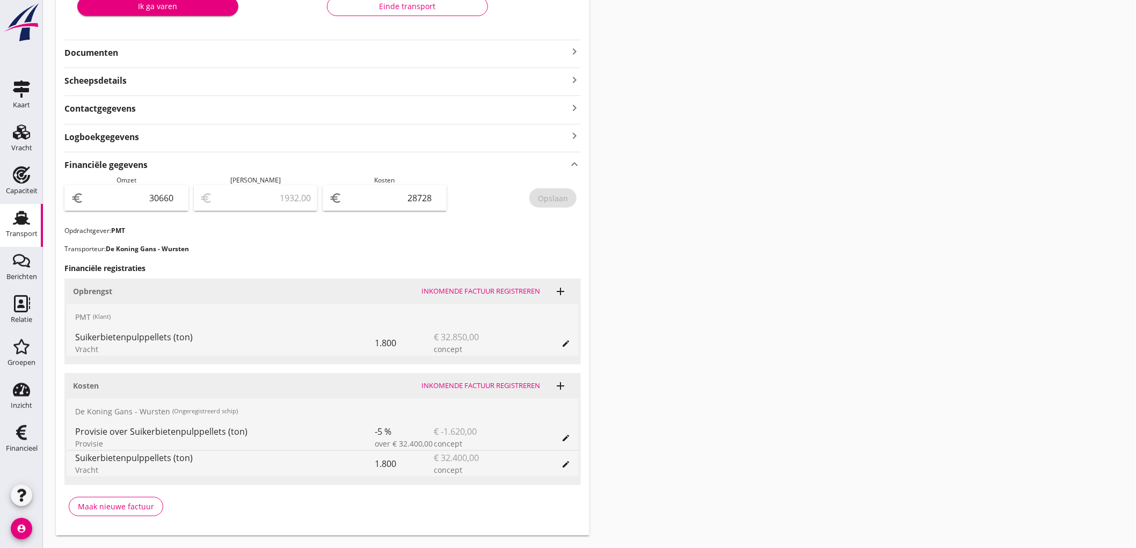
click at [23, 229] on div "Transport" at bounding box center [22, 234] width 32 height 15
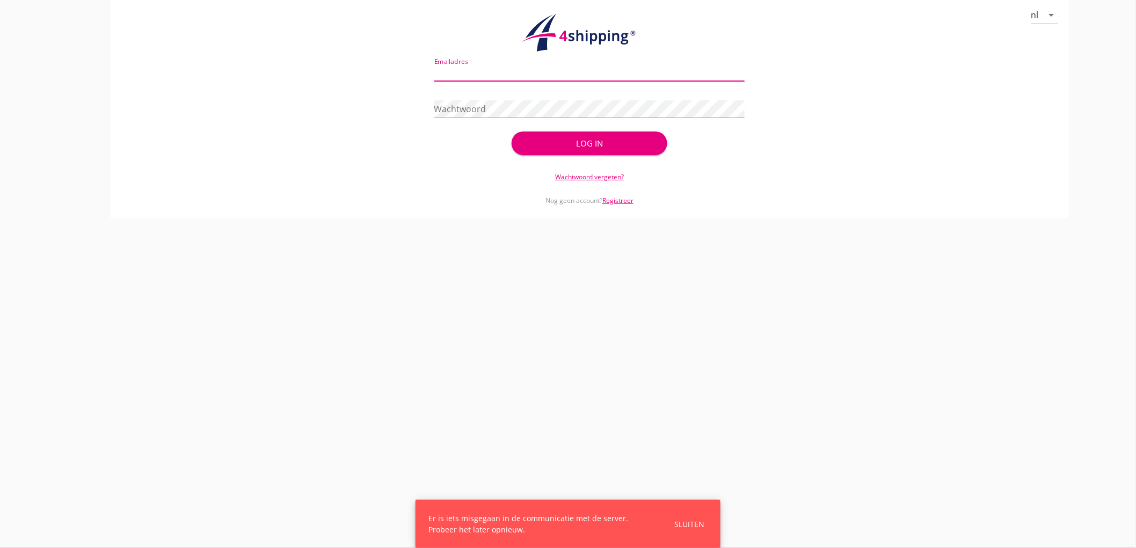
click at [519, 76] on input "Emailadres" at bounding box center [589, 72] width 311 height 17
type input "bouman@stoffersbevrachtingen.nl"
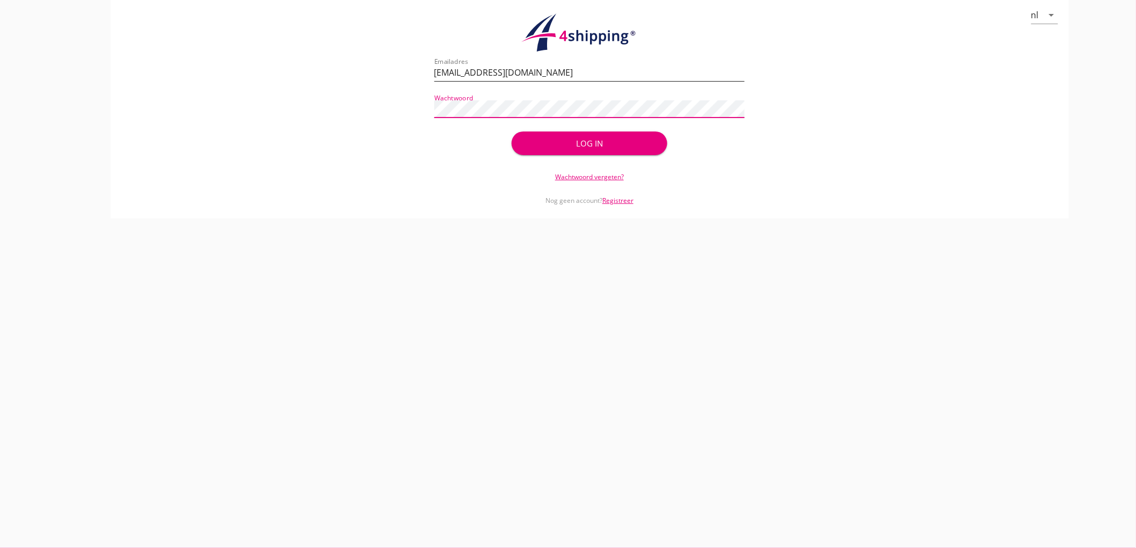
click at [512, 132] on button "Log in" at bounding box center [589, 144] width 155 height 24
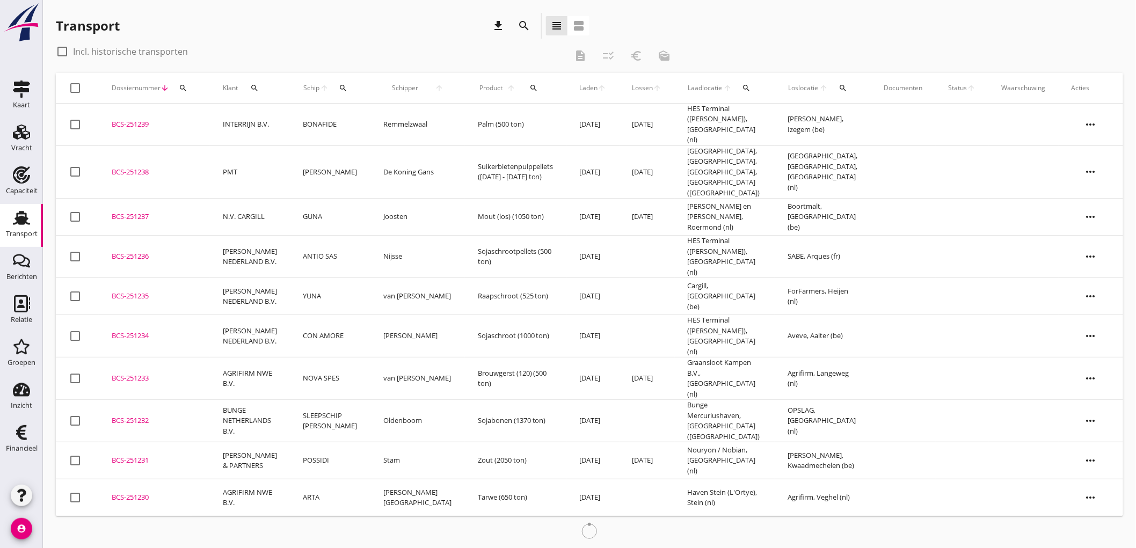
click at [491, 27] on div "download" at bounding box center [498, 25] width 19 height 13
